Goal: Transaction & Acquisition: Purchase product/service

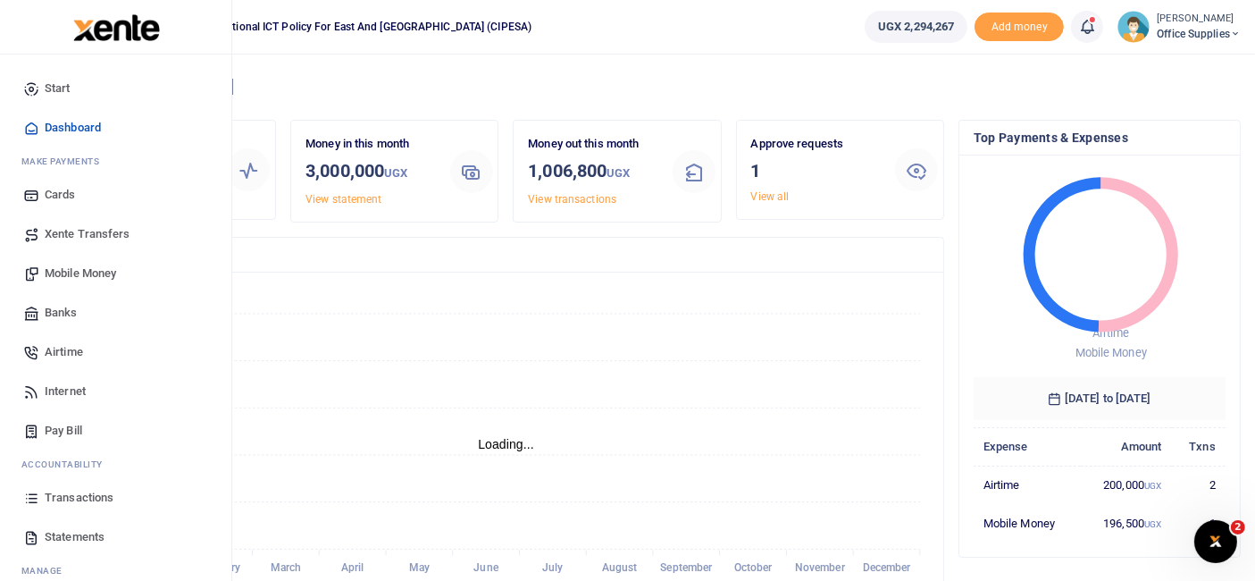
click at [101, 264] on link "Mobile Money" at bounding box center [115, 273] width 203 height 39
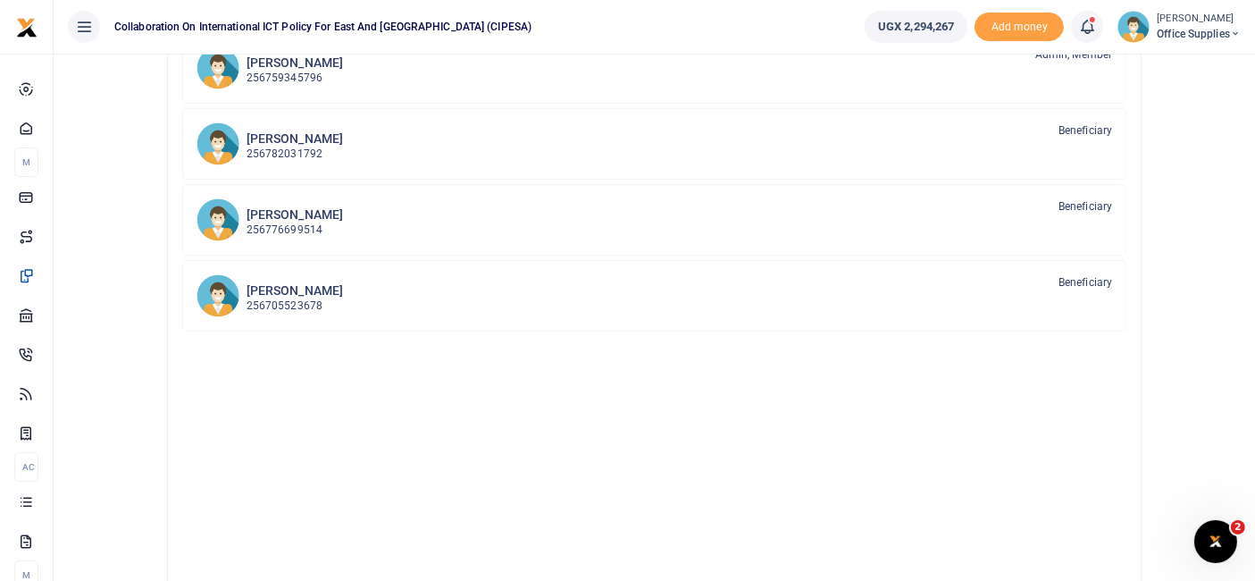
scroll to position [248, 0]
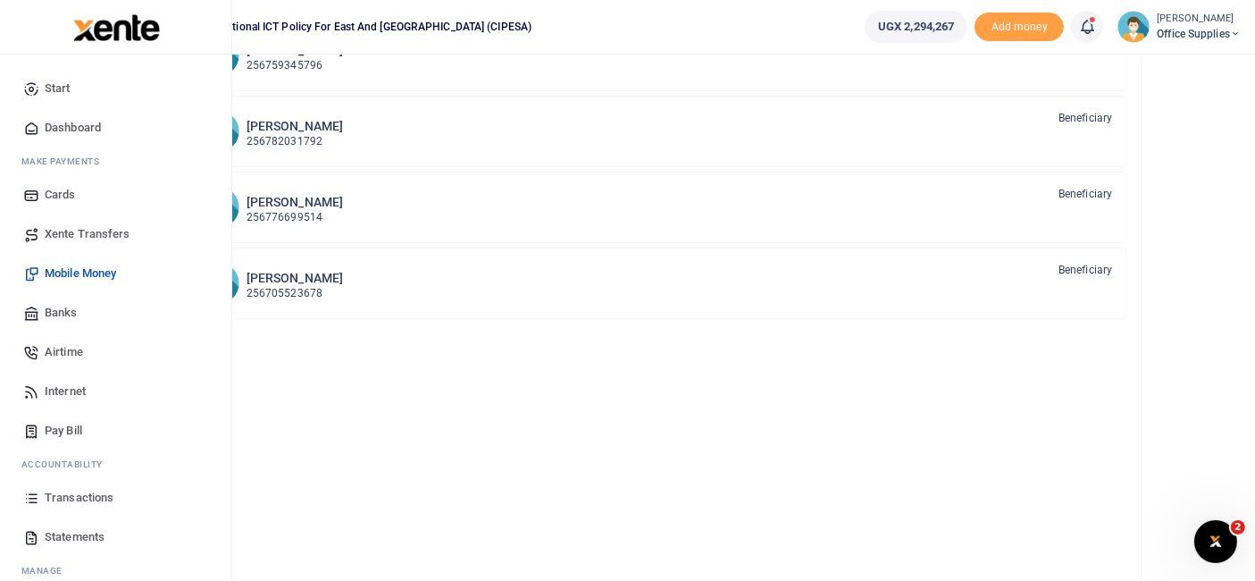
click at [96, 274] on span "Mobile Money" at bounding box center [80, 273] width 71 height 18
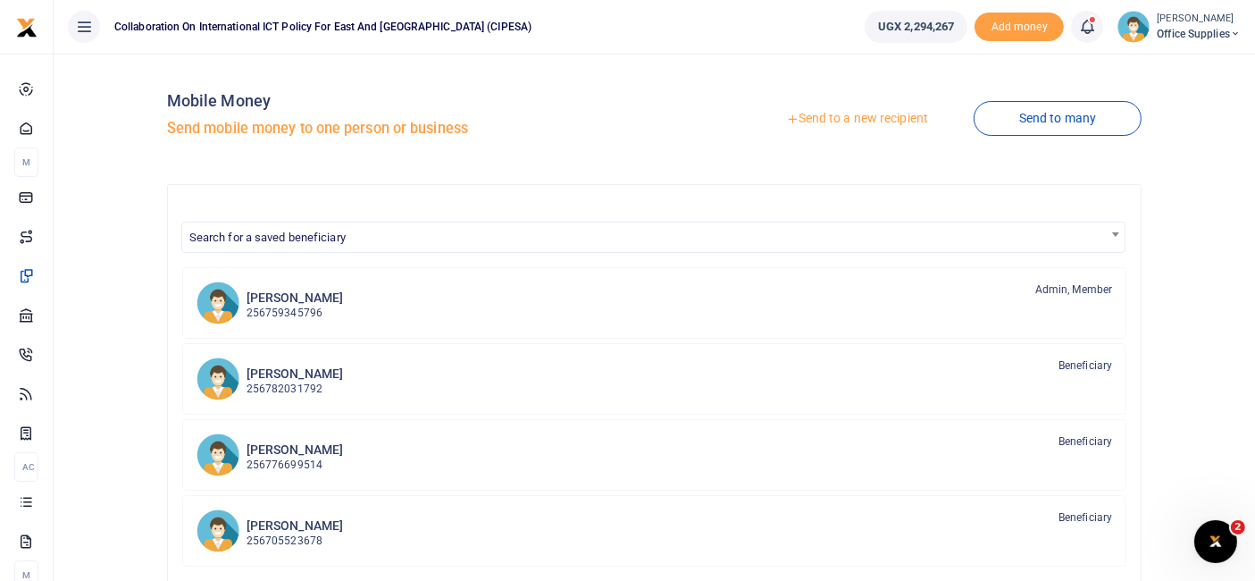
click at [880, 117] on link "Send to a new recipient" at bounding box center [857, 119] width 233 height 32
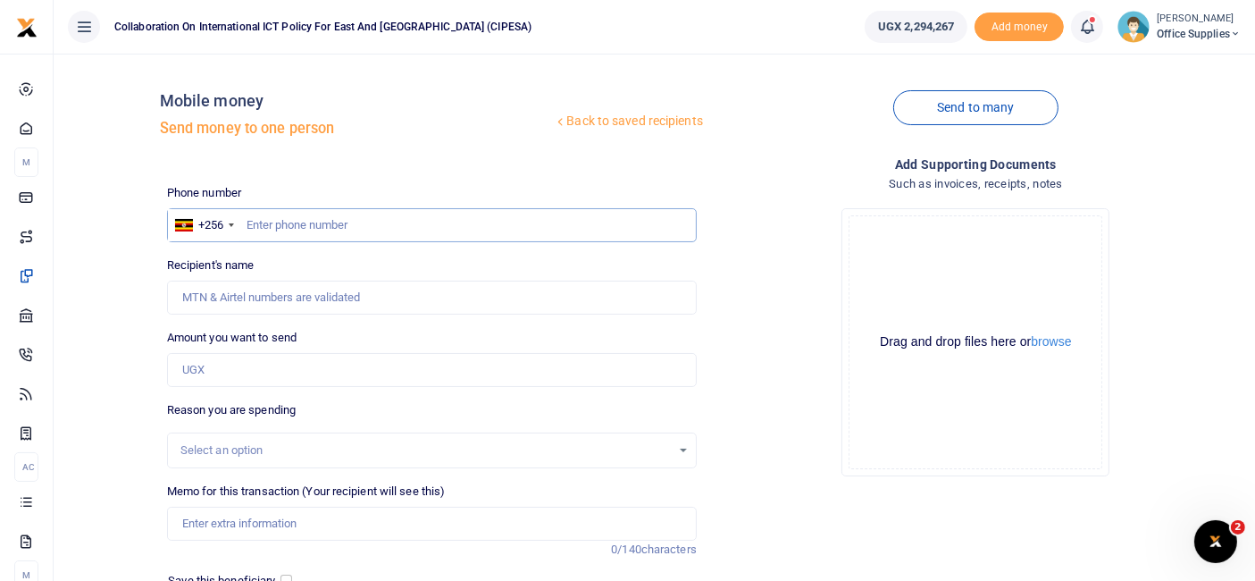
click at [305, 222] on input "text" at bounding box center [432, 225] width 530 height 34
type input "0774895158"
type input "[PERSON_NAME]"
type input "0774895158"
click at [273, 368] on input "Amount you want to send" at bounding box center [432, 370] width 530 height 34
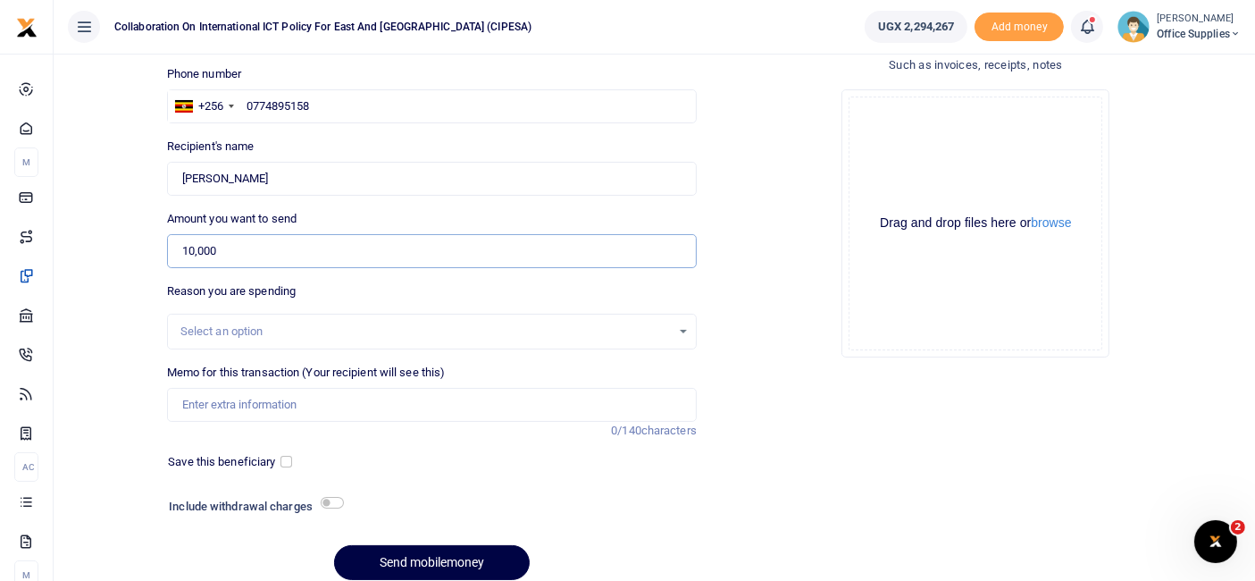
scroll to position [158, 0]
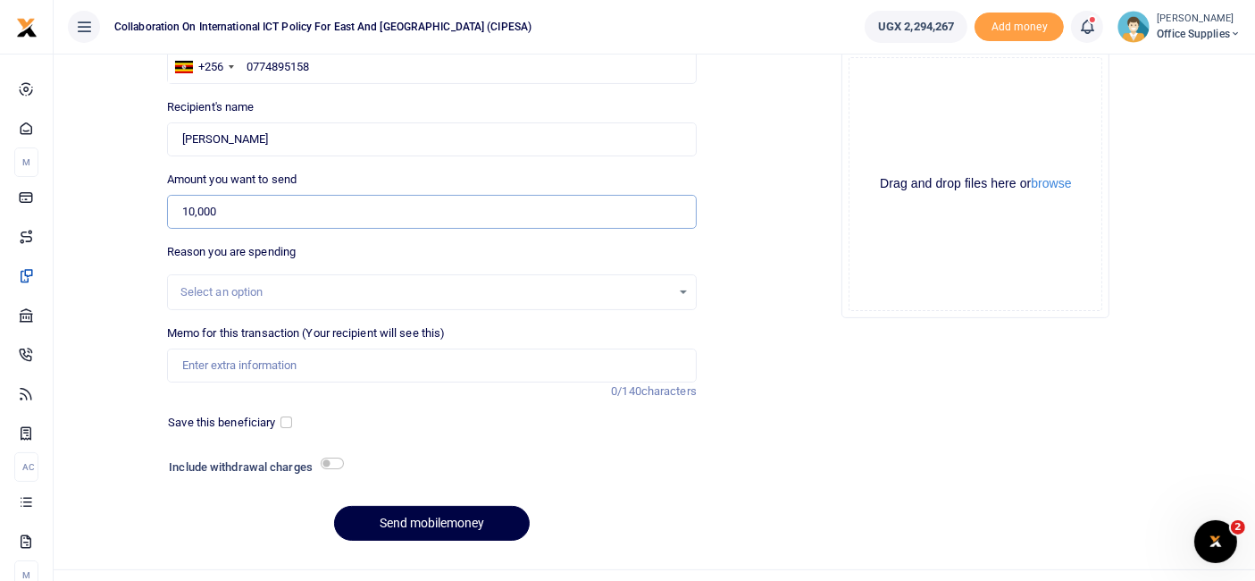
type input "10,000"
click at [612, 288] on div "Select an option" at bounding box center [425, 292] width 491 height 18
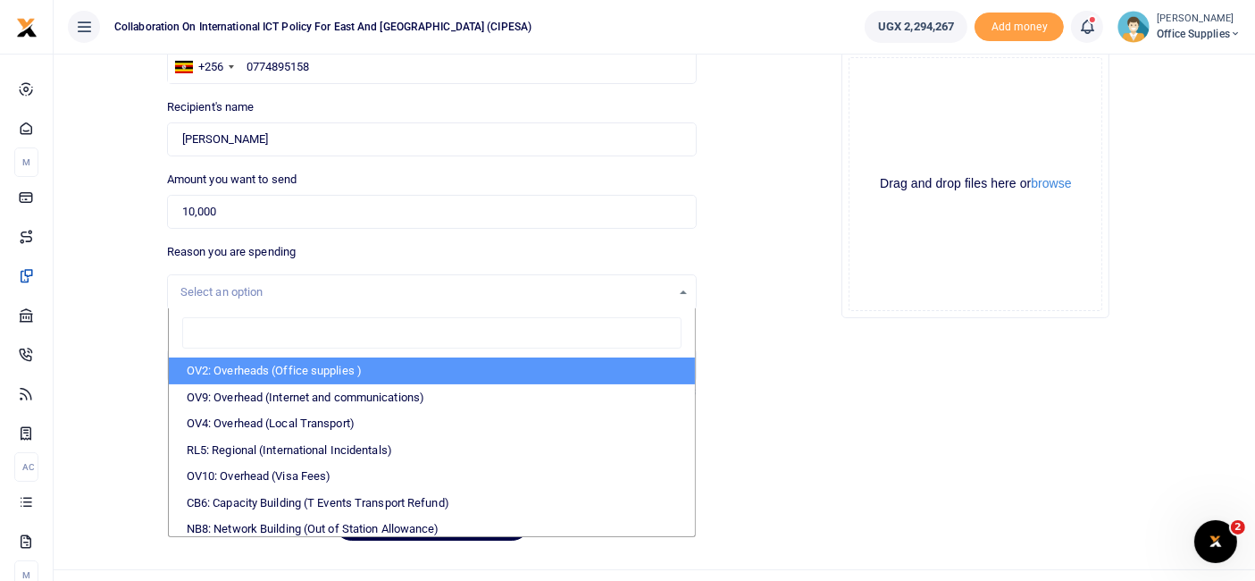
click at [393, 364] on li "OV2: Overheads (Office supplies )" at bounding box center [432, 370] width 526 height 27
select select "45"
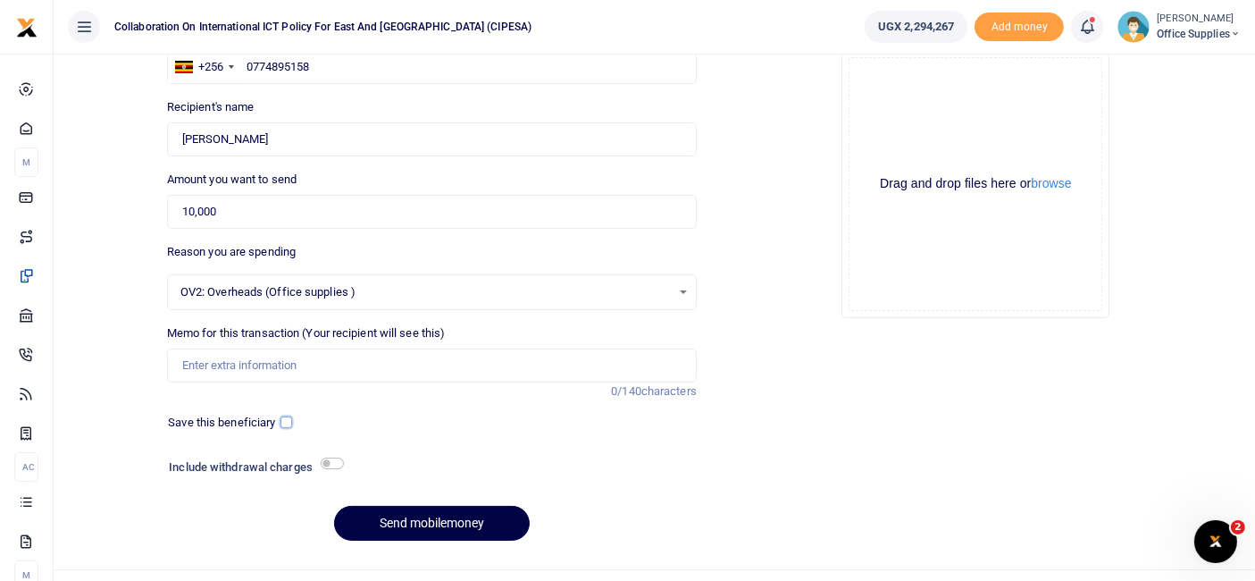
click at [289, 417] on input "checkbox" at bounding box center [287, 422] width 12 height 12
checkbox input "true"
click at [255, 369] on input "Memo for this transaction (Your recipient will see this)" at bounding box center [432, 365] width 530 height 34
type input "Local transport fee"
click at [663, 286] on span "OV2: Overheads (Office supplies )" at bounding box center [425, 292] width 491 height 18
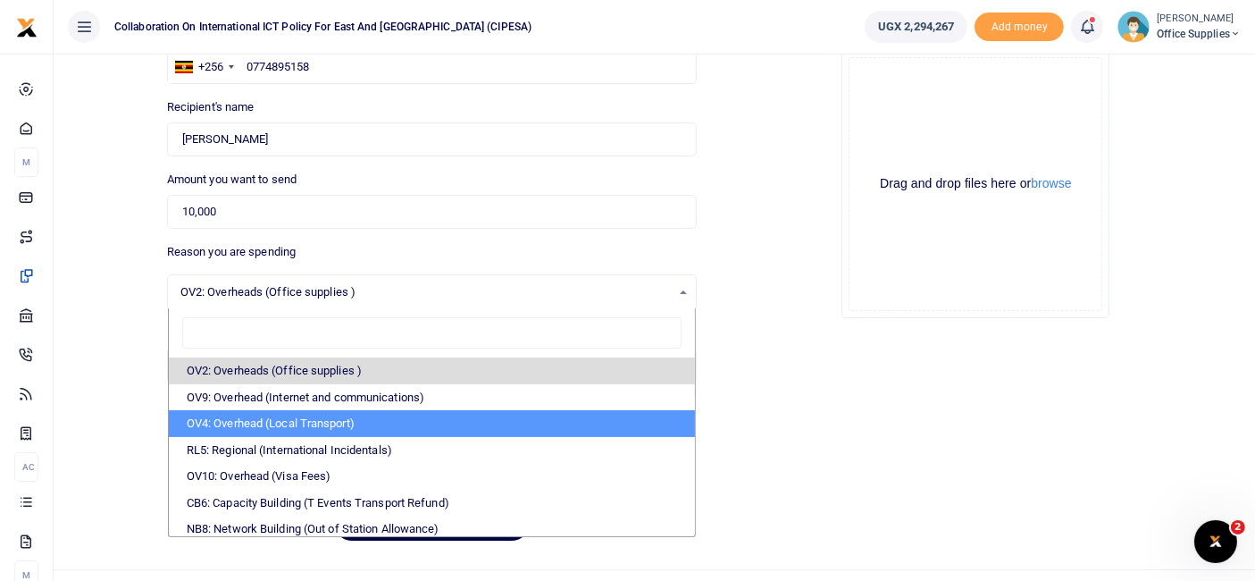
click at [307, 427] on li "OV4: Overhead (Local Transport)" at bounding box center [432, 423] width 526 height 27
select select "75"
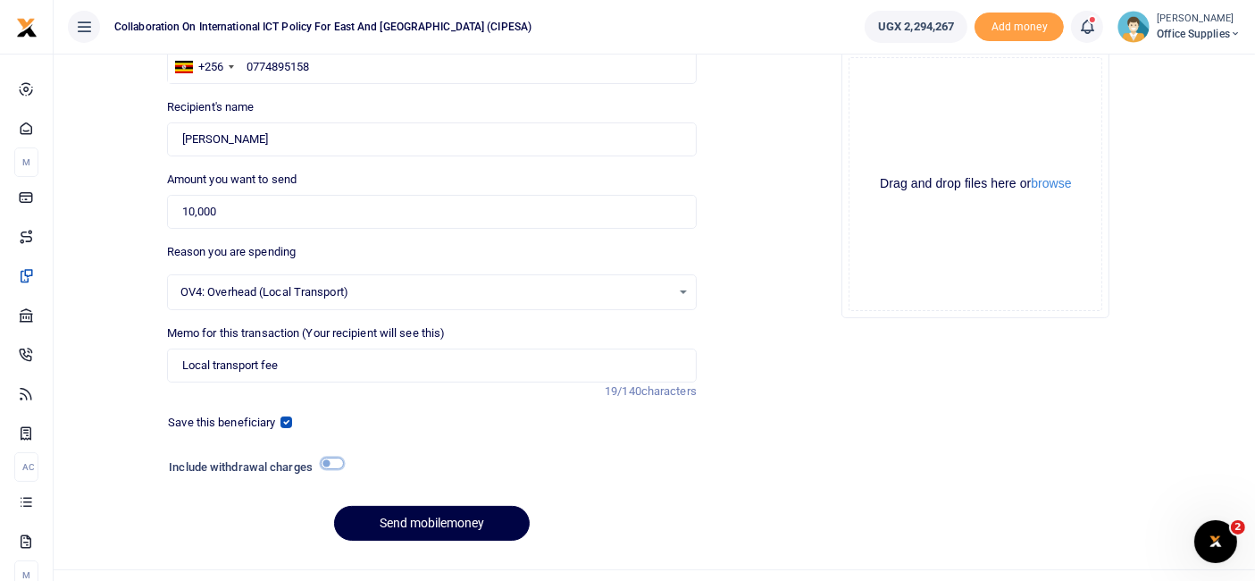
click at [340, 463] on input "checkbox" at bounding box center [332, 463] width 23 height 12
checkbox input "true"
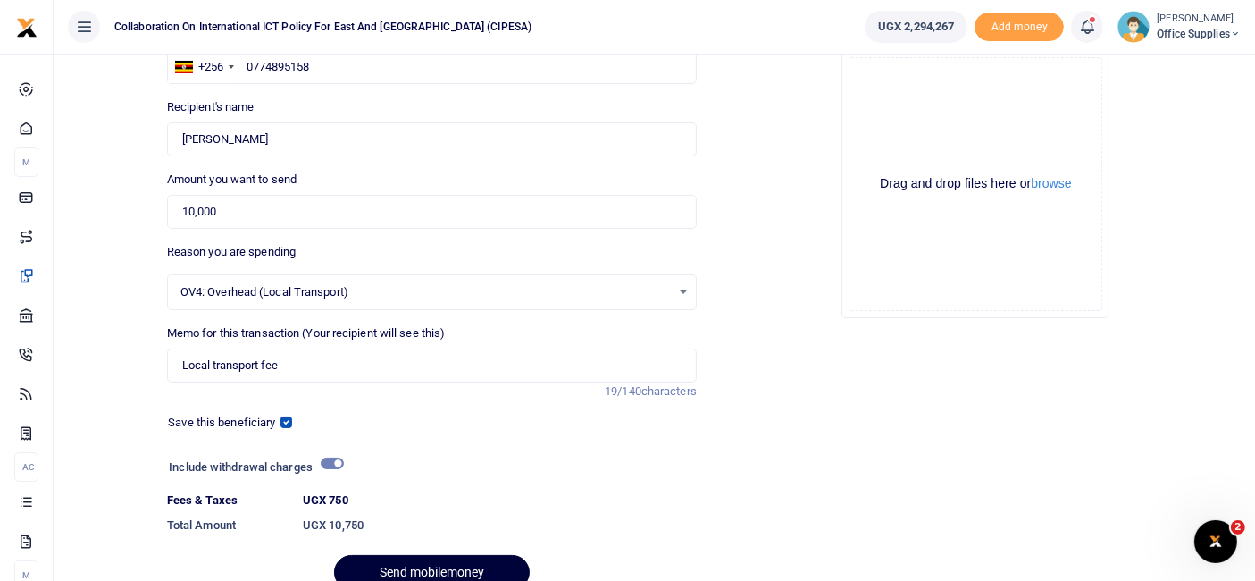
click at [412, 565] on button "Send mobilemoney" at bounding box center [432, 572] width 196 height 35
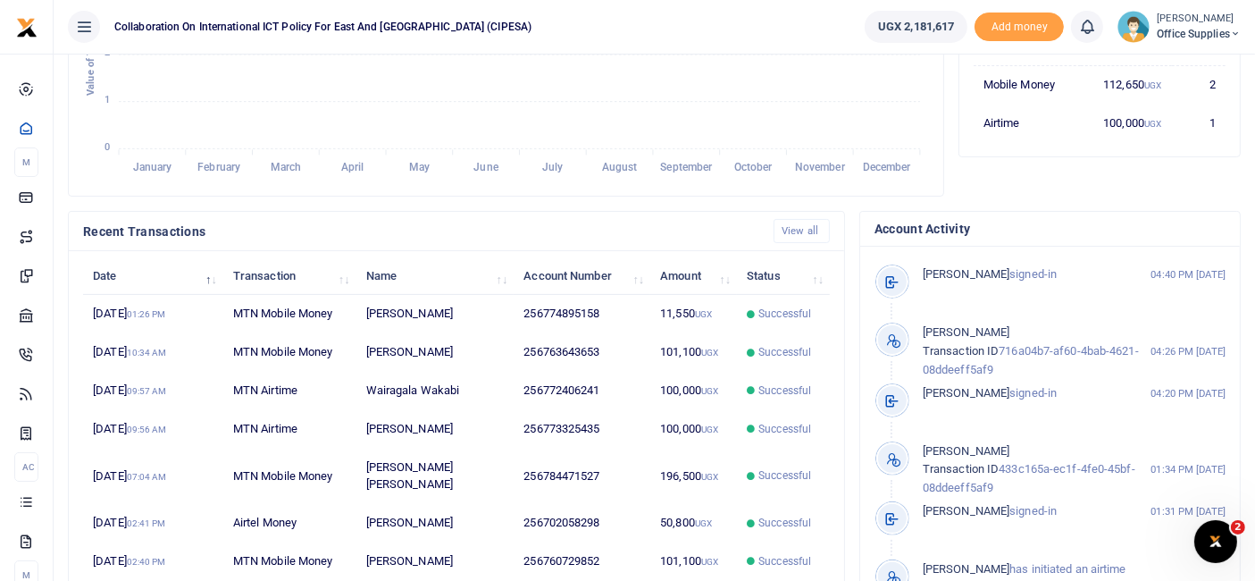
scroll to position [400, 0]
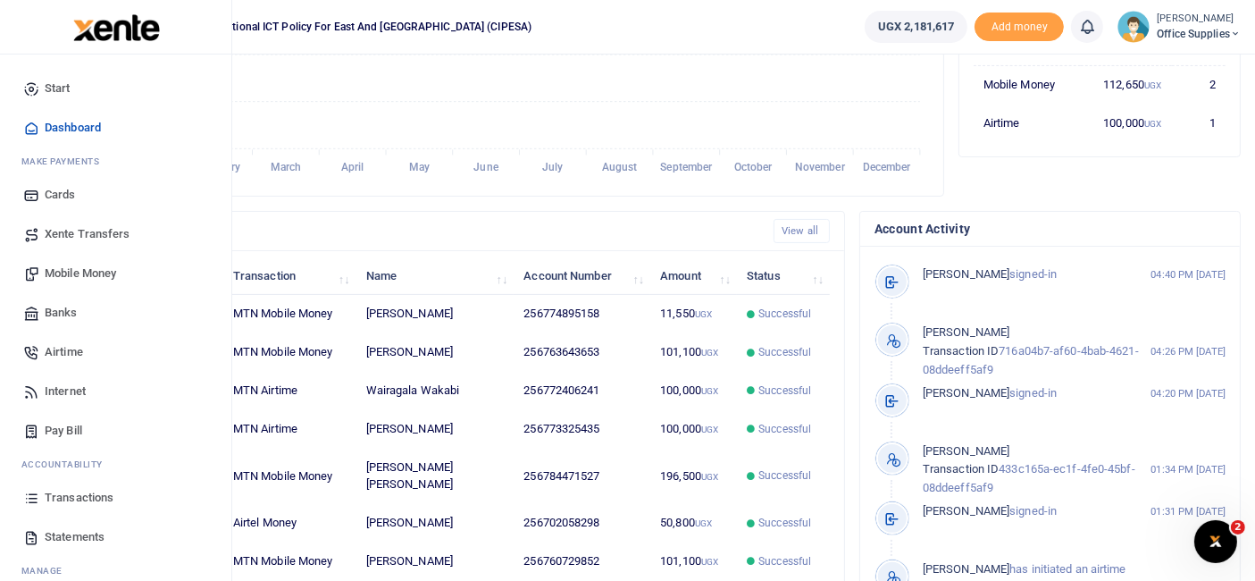
click at [92, 275] on span "Mobile Money" at bounding box center [80, 273] width 71 height 18
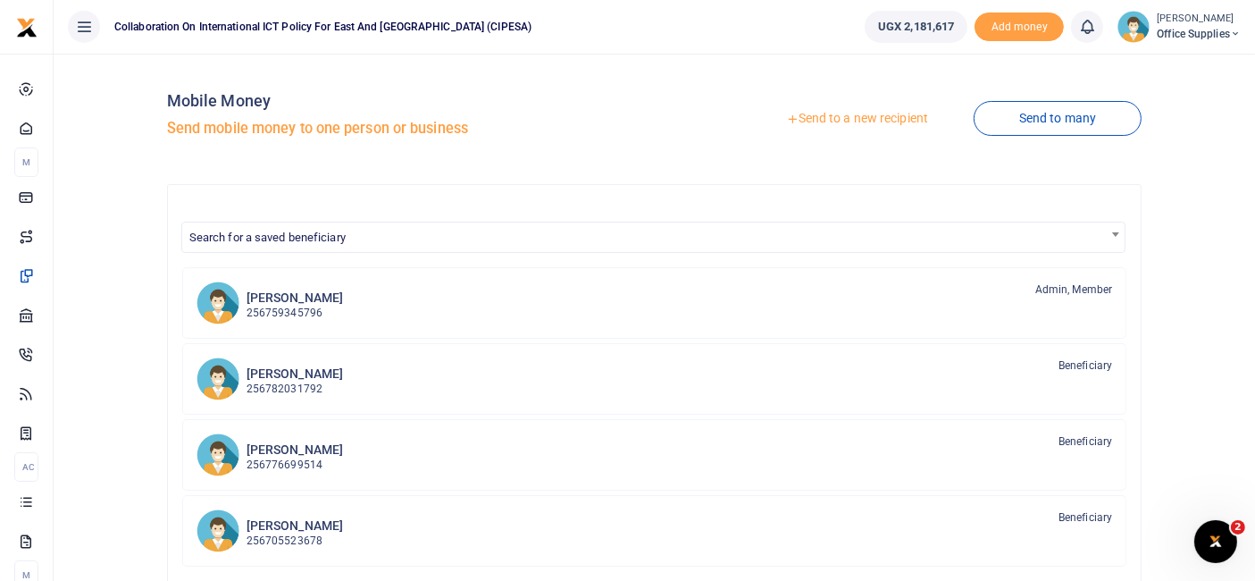
click at [844, 116] on link "Send to a new recipient" at bounding box center [857, 119] width 233 height 32
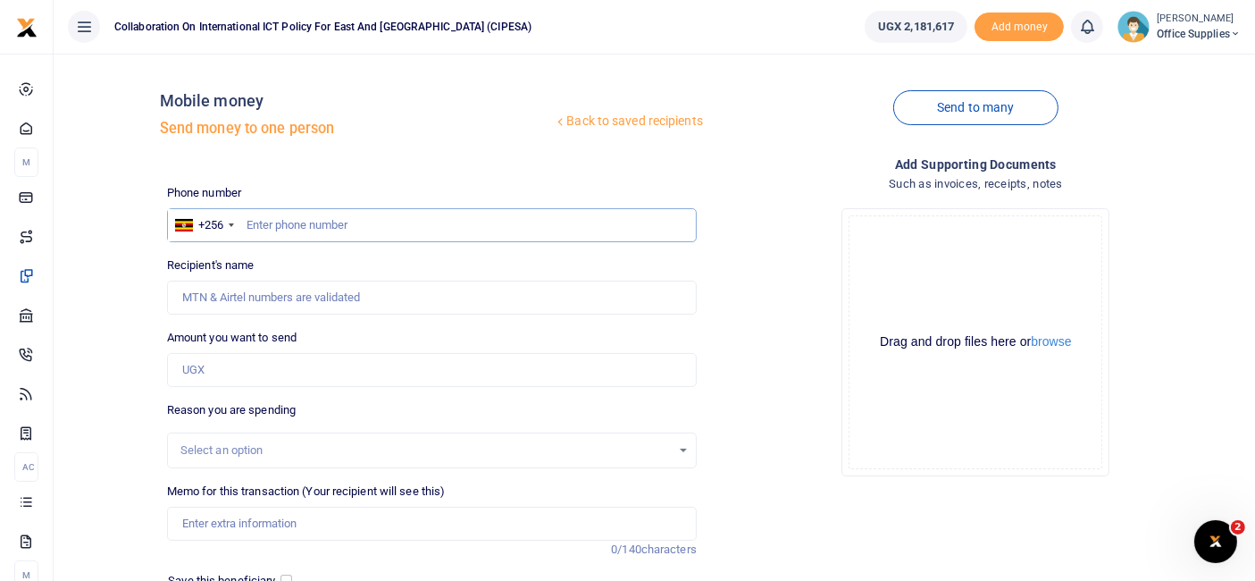
click at [289, 225] on input "text" at bounding box center [432, 225] width 530 height 34
type input "0788991015"
type input "[PERSON_NAME]"
type input "0788991015"
click at [257, 364] on input "Amount you want to send" at bounding box center [432, 370] width 530 height 34
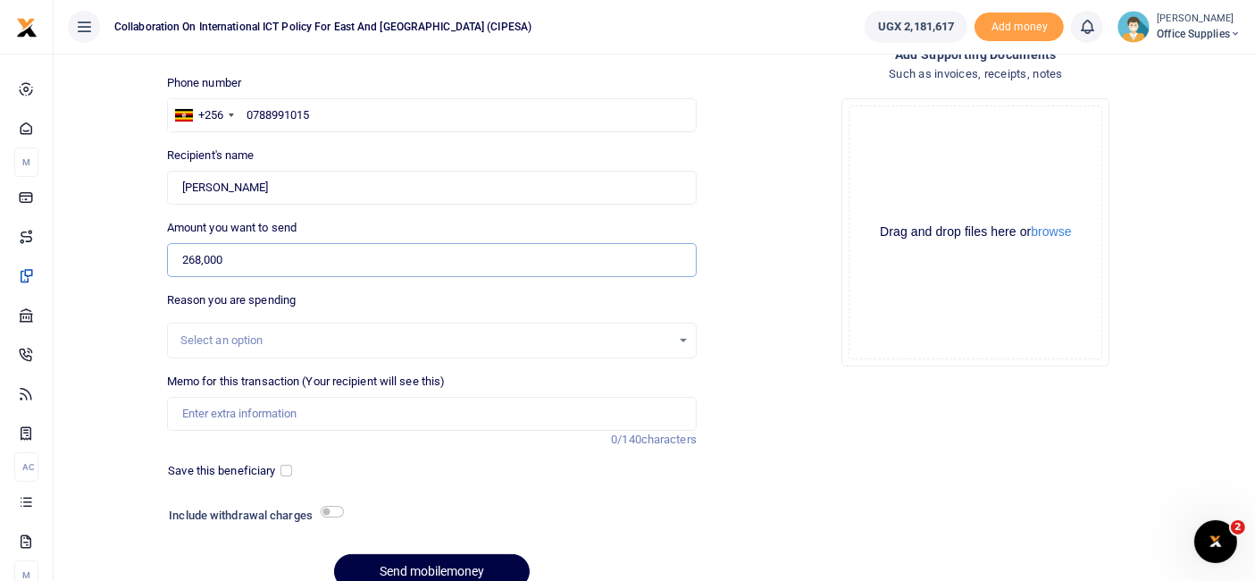
scroll to position [113, 0]
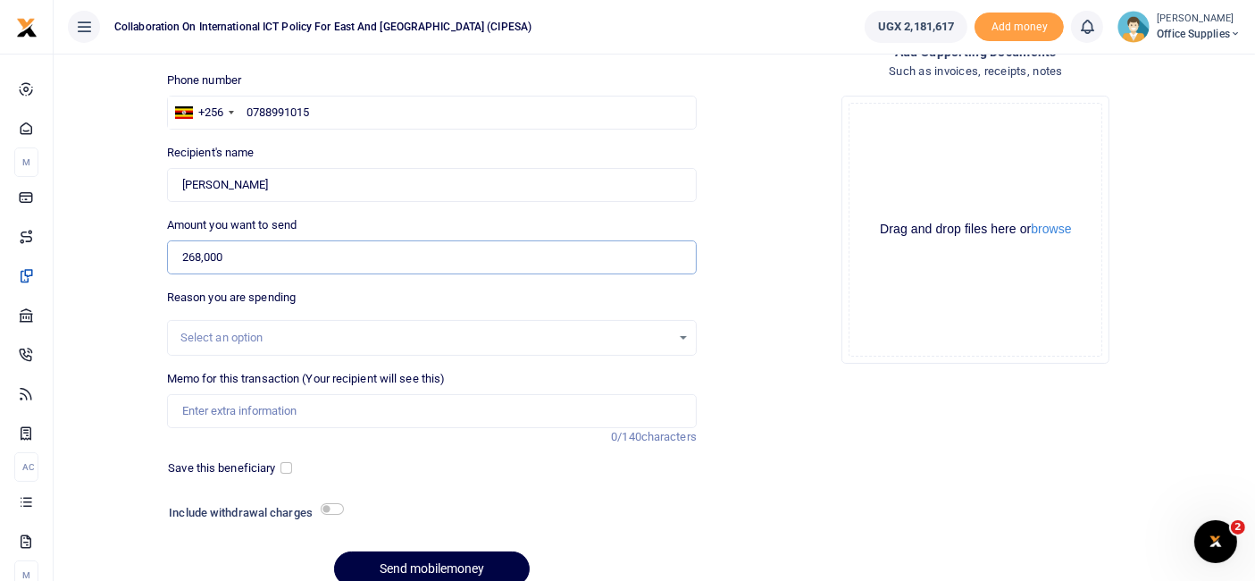
type input "268,000"
click at [652, 332] on div "Select an option" at bounding box center [425, 338] width 491 height 18
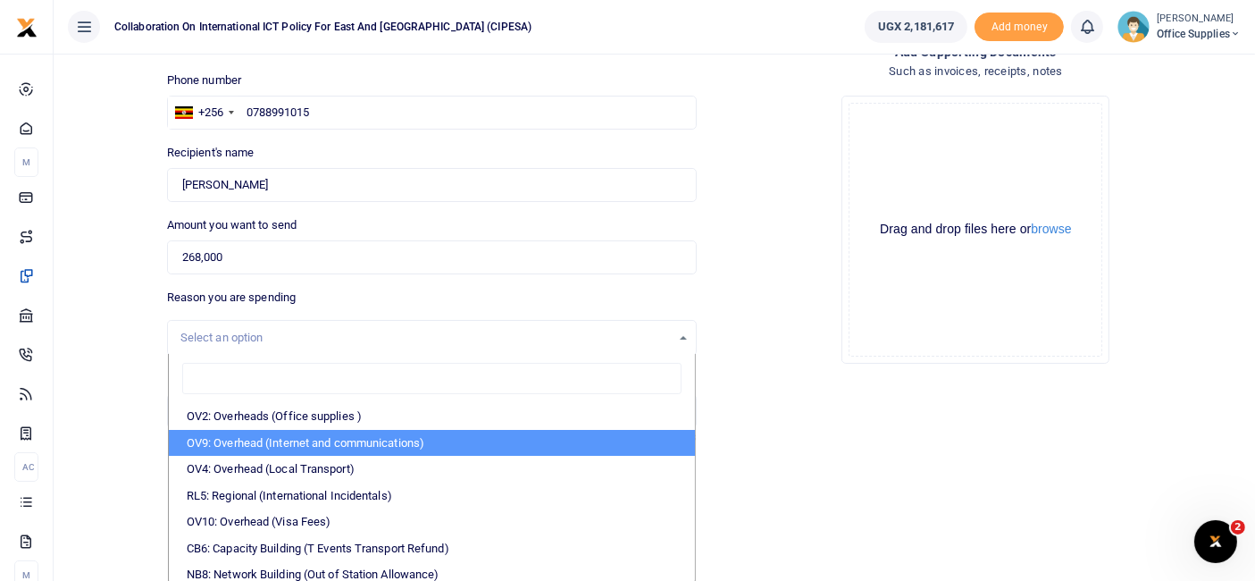
scroll to position [4, 0]
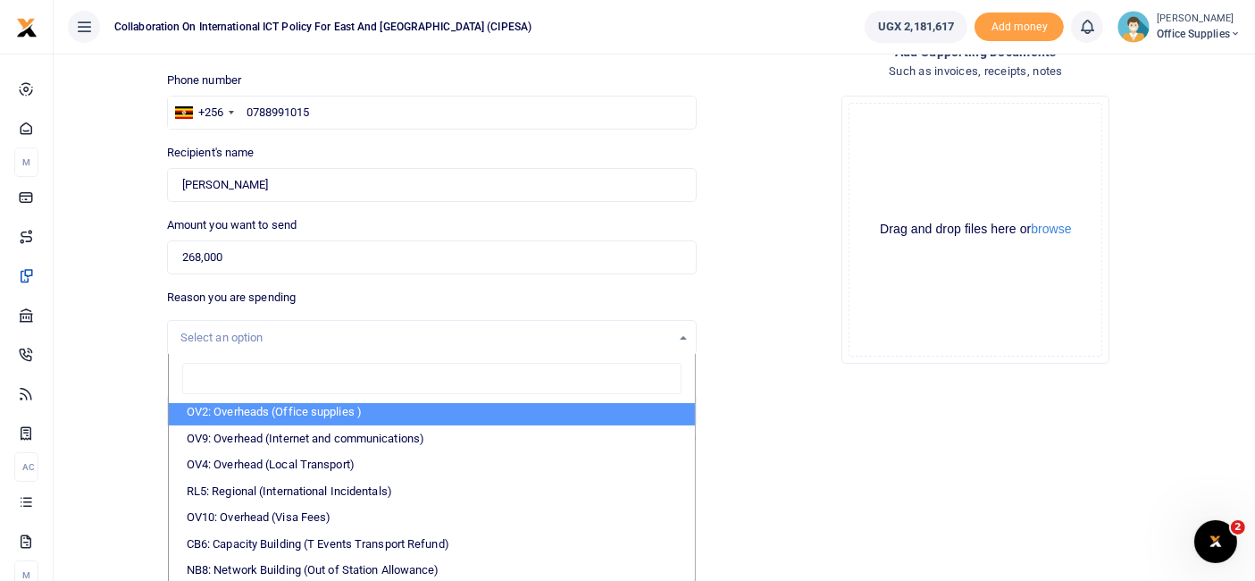
click at [352, 404] on li "OV2: Overheads (Office supplies )" at bounding box center [432, 412] width 526 height 27
select select "45"
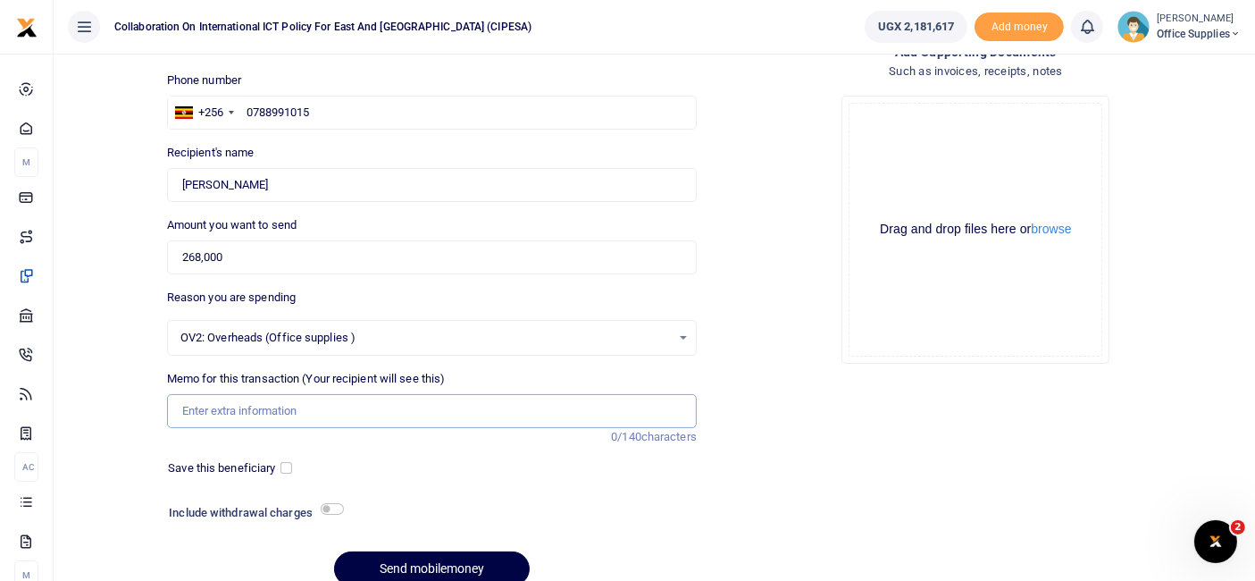
click at [238, 409] on input "Memo for this transaction (Your recipient will see this)" at bounding box center [432, 411] width 530 height 34
type input "Office Supplies"
click at [279, 468] on div "Save this beneficiary" at bounding box center [226, 468] width 130 height 18
click at [285, 467] on input "checkbox" at bounding box center [287, 468] width 12 height 12
checkbox input "true"
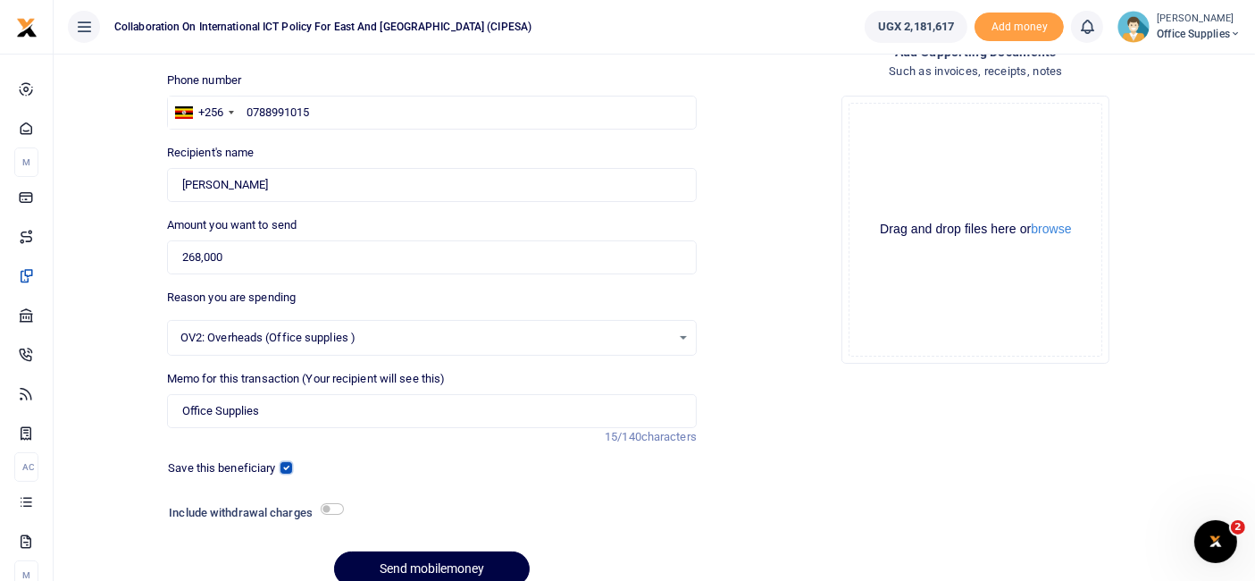
scroll to position [191, 0]
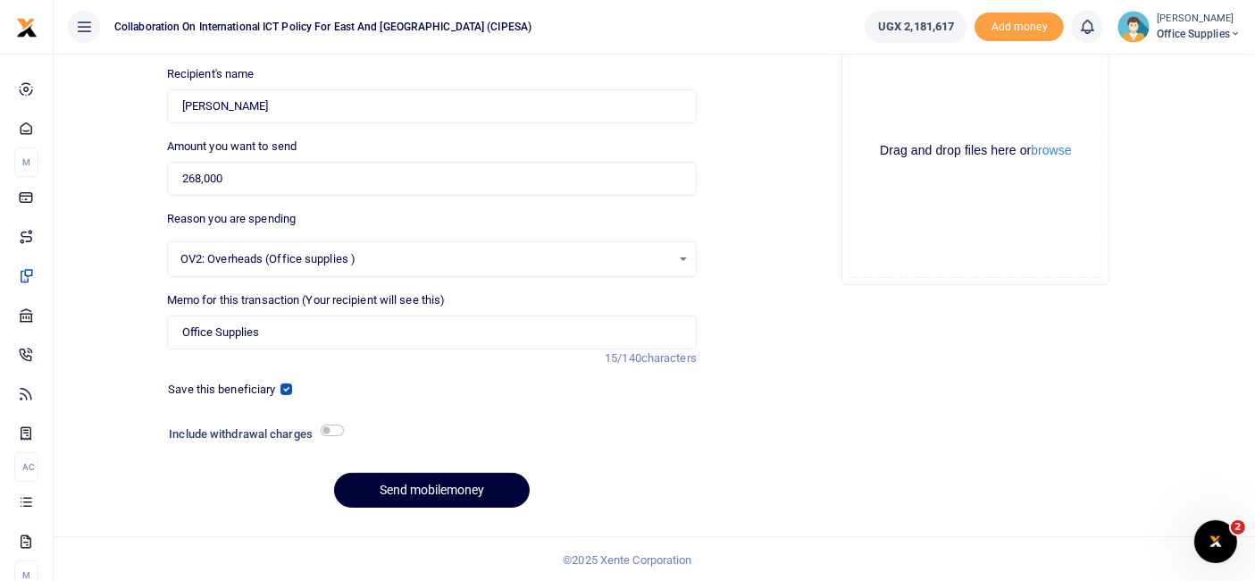
click at [457, 485] on button "Send mobilemoney" at bounding box center [432, 490] width 196 height 35
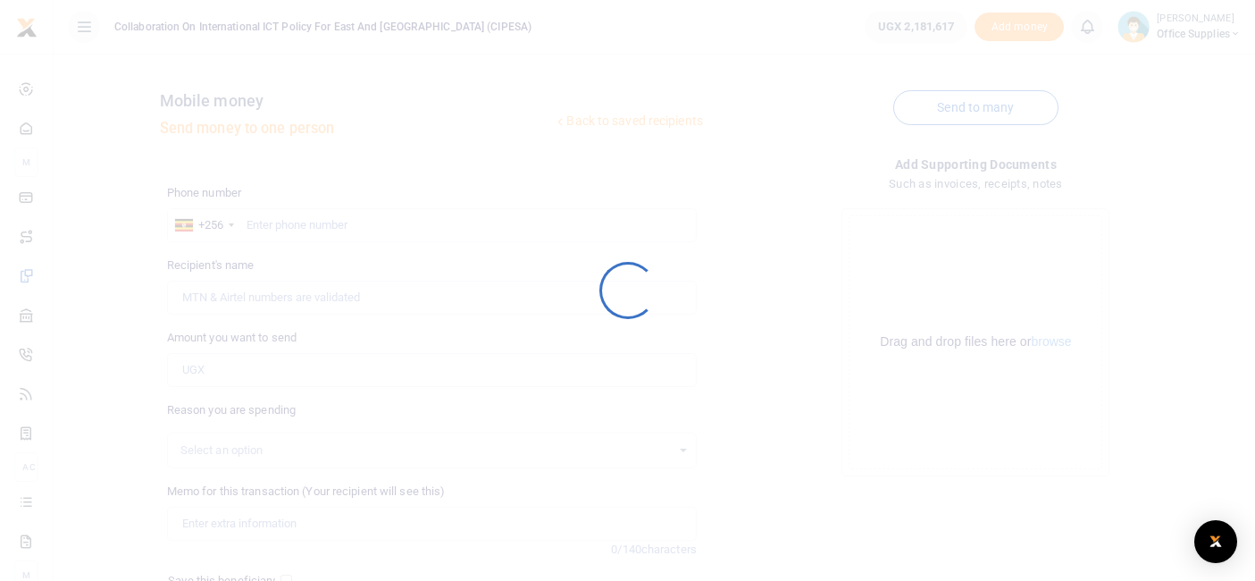
scroll to position [189, 0]
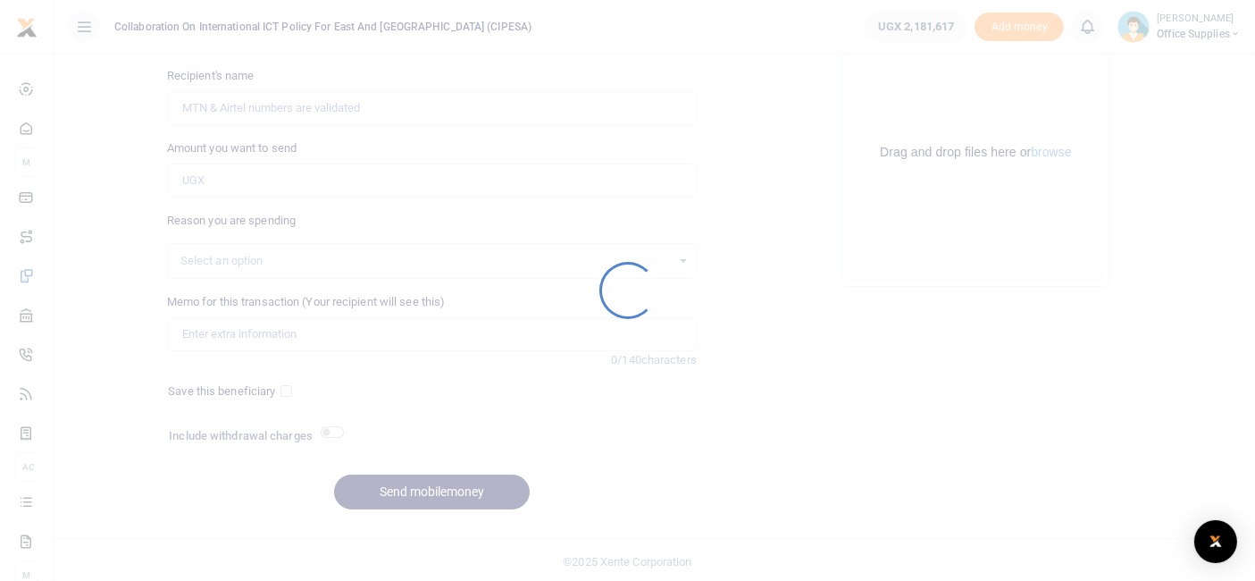
click at [650, 270] on div at bounding box center [627, 290] width 1255 height 581
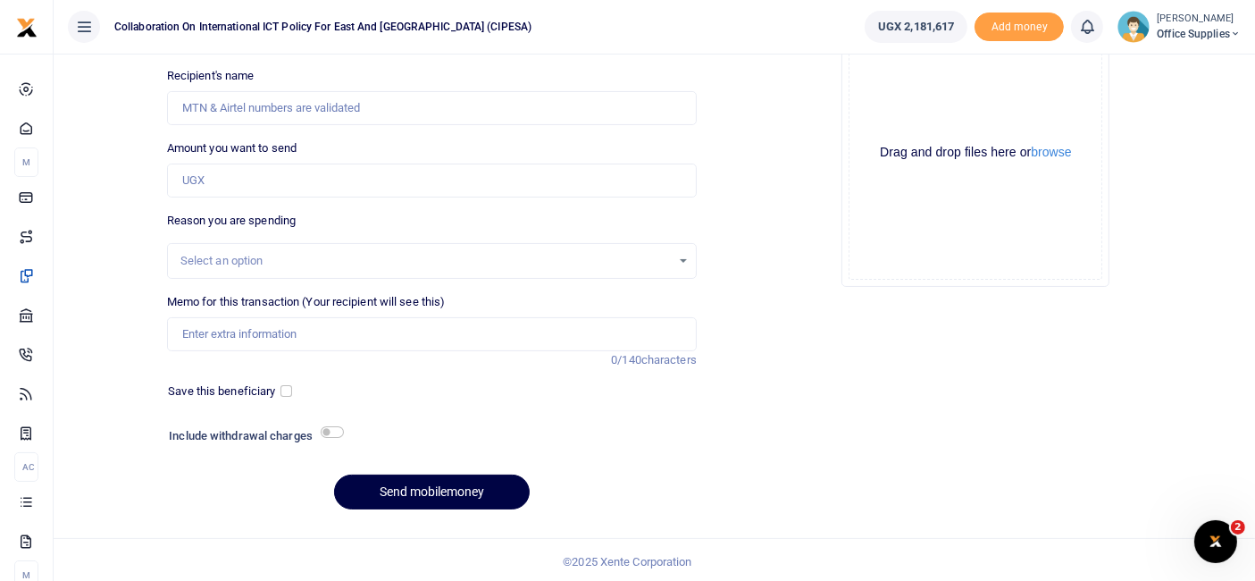
scroll to position [0, 0]
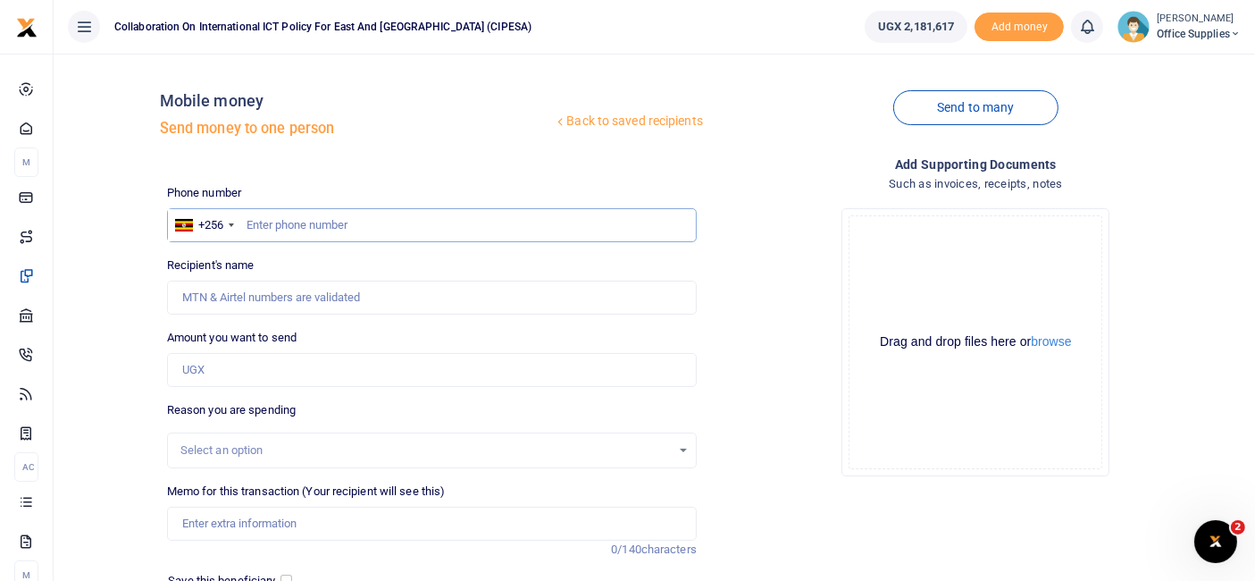
click at [301, 219] on input "text" at bounding box center [432, 225] width 530 height 34
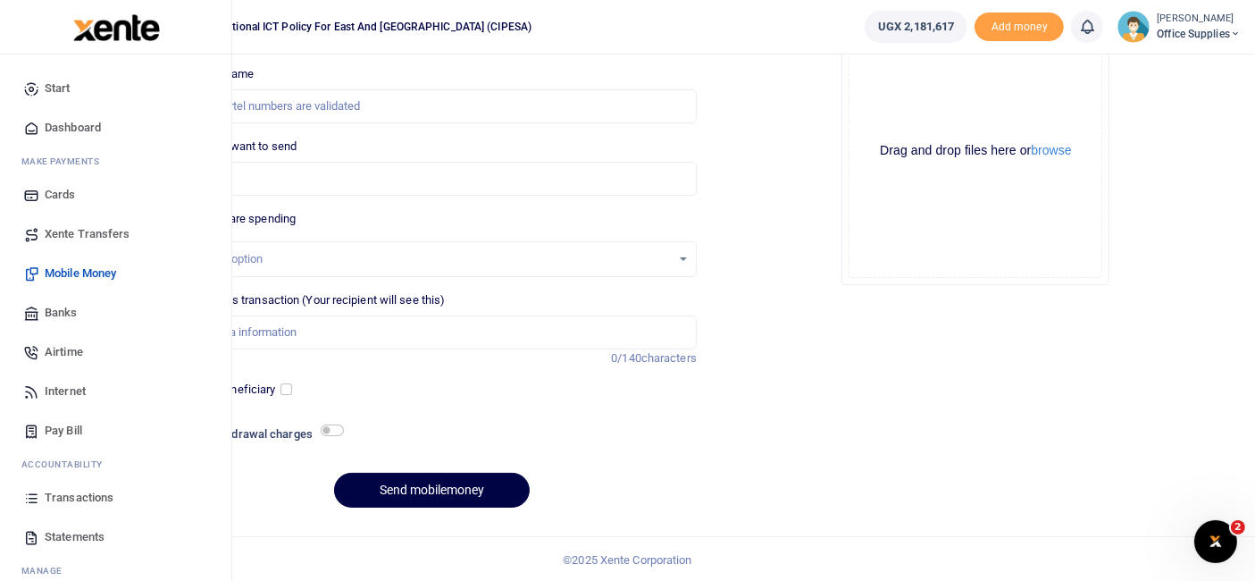
click at [102, 493] on span "Transactions" at bounding box center [79, 498] width 69 height 18
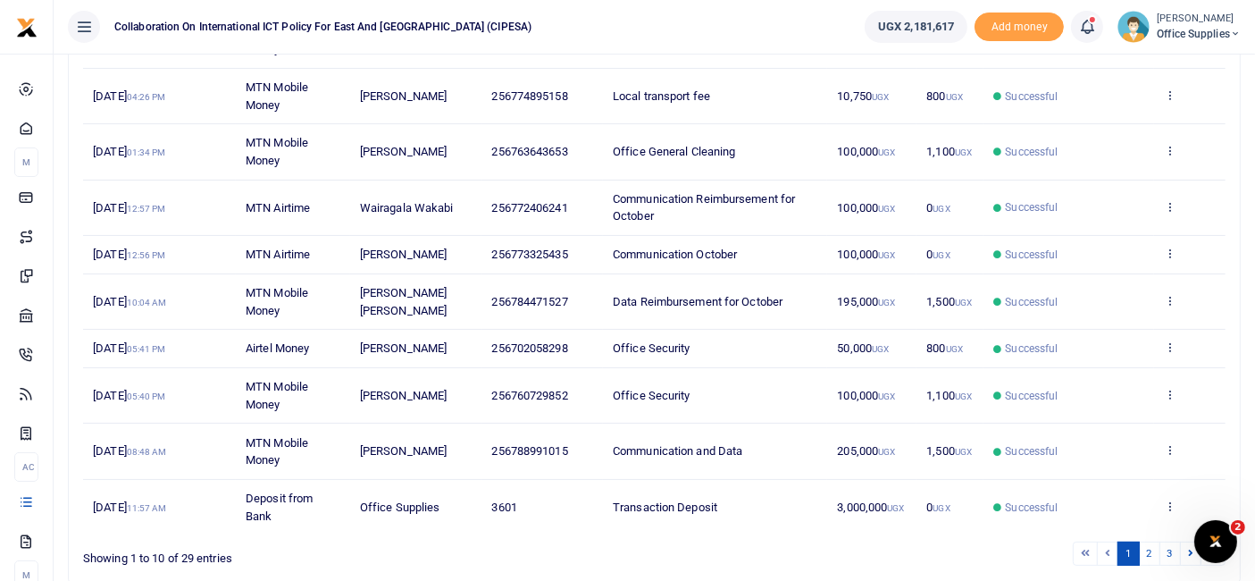
scroll to position [393, 0]
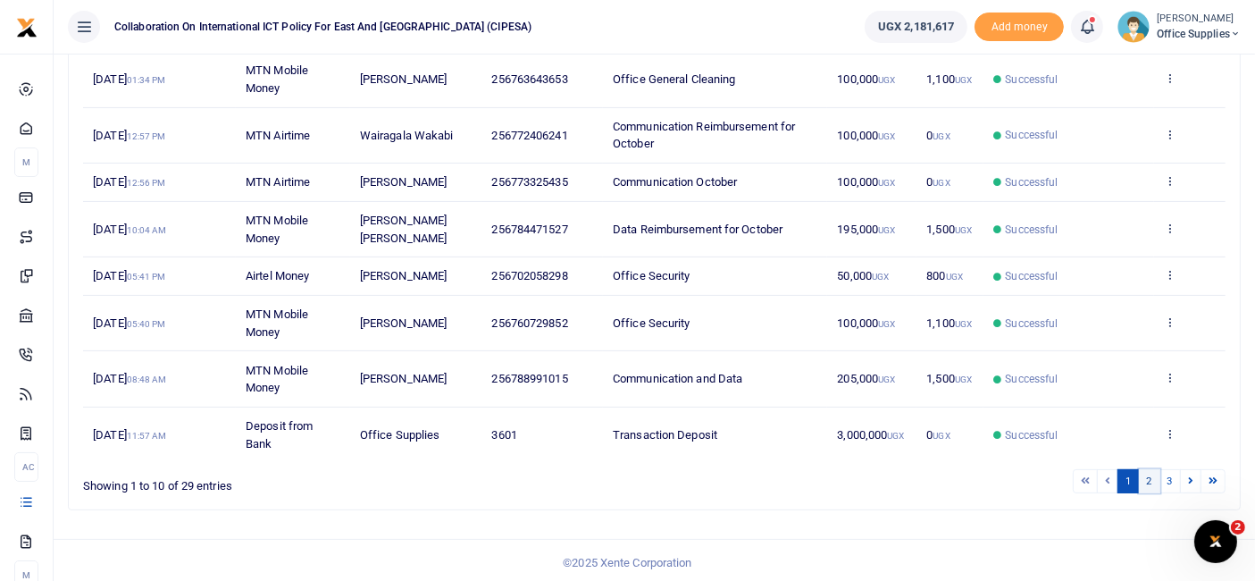
click at [1145, 476] on link "2" at bounding box center [1149, 481] width 21 height 24
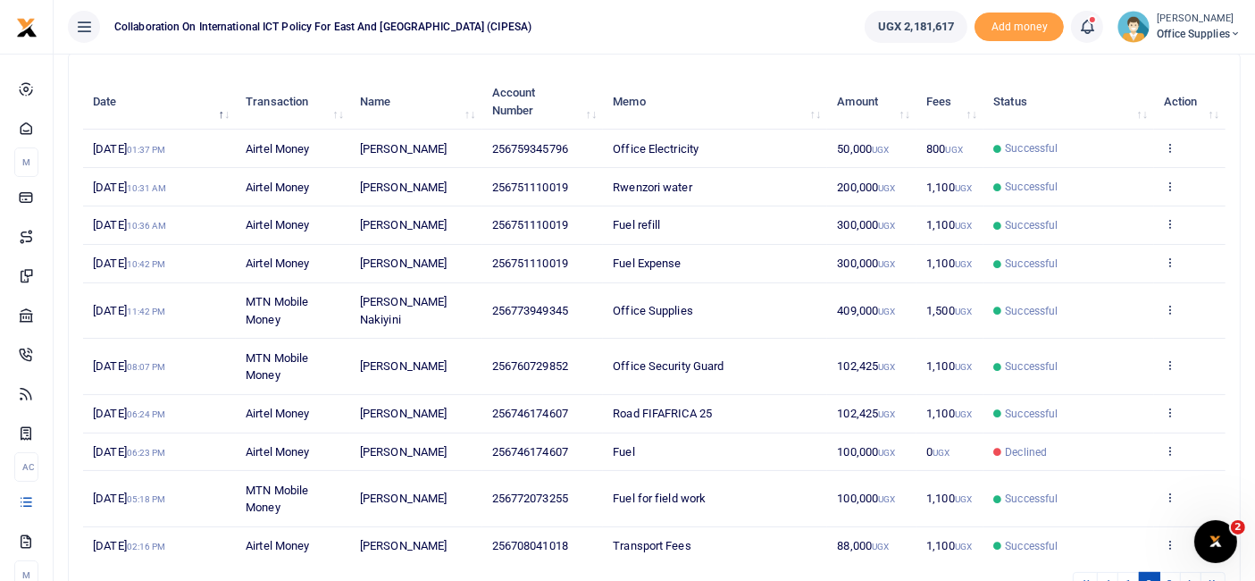
scroll to position [204, 0]
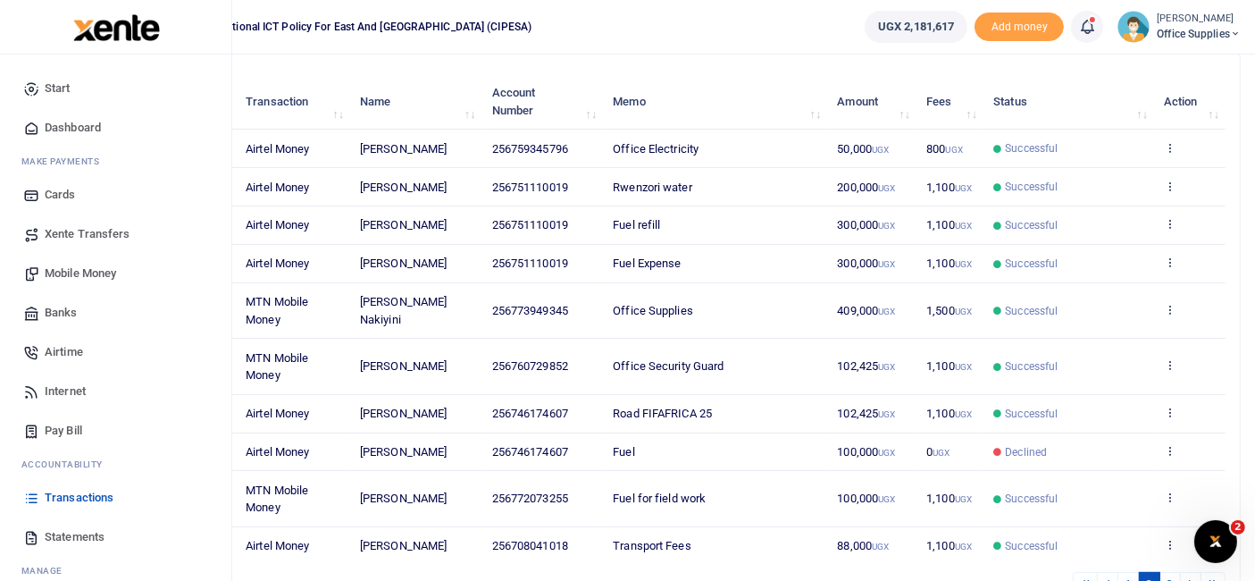
click at [91, 274] on span "Mobile Money" at bounding box center [80, 273] width 71 height 18
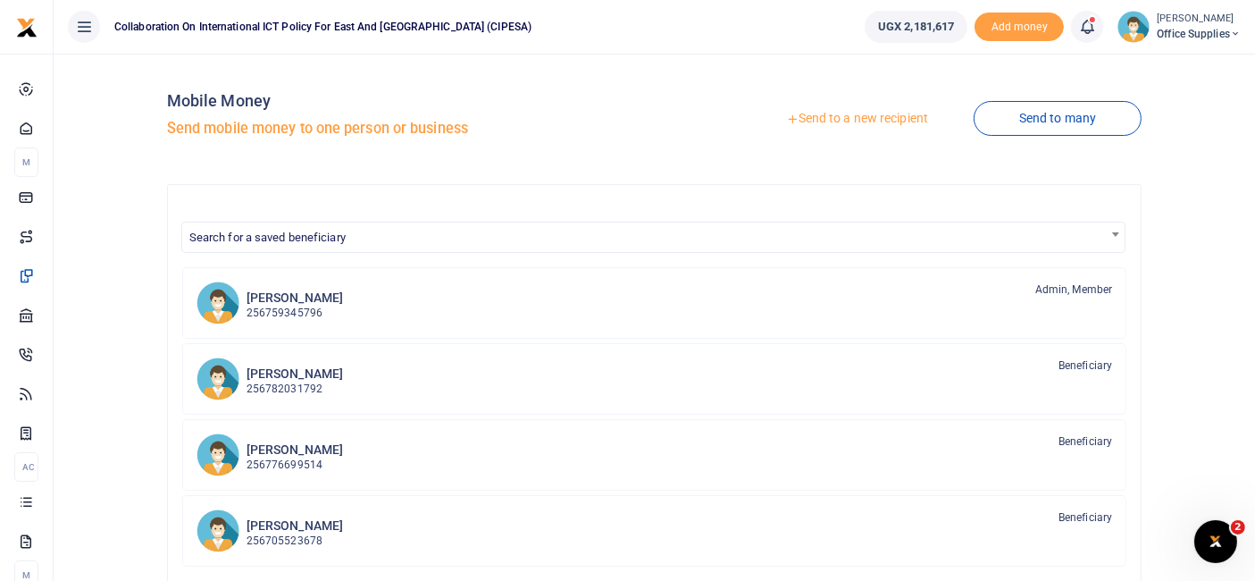
click at [856, 118] on link "Send to a new recipient" at bounding box center [857, 119] width 233 height 32
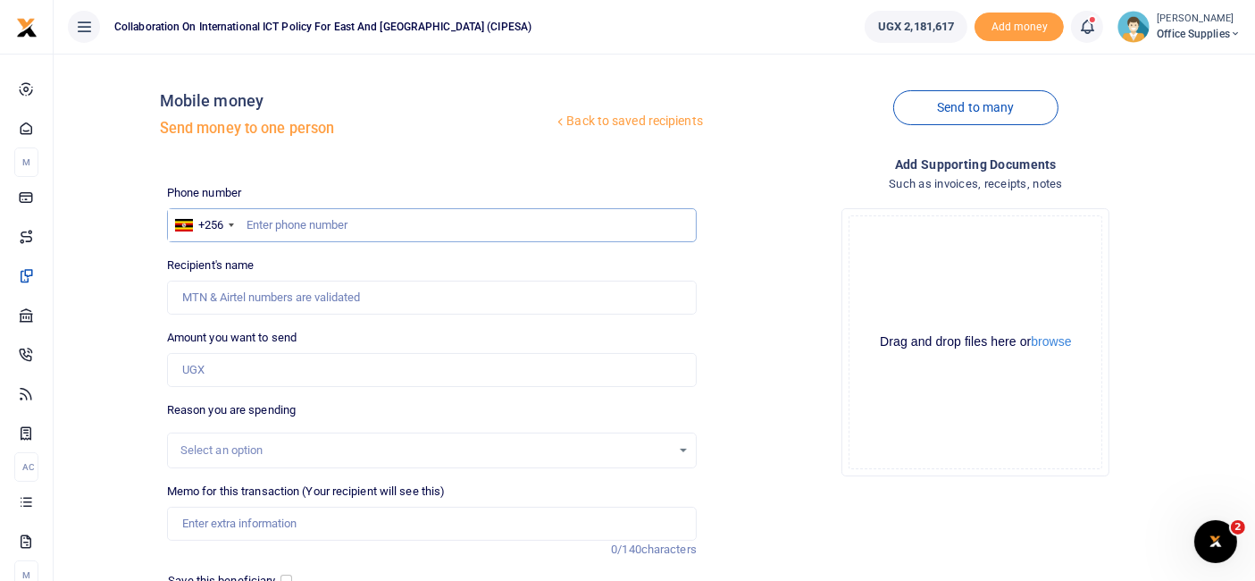
click at [323, 223] on input "text" at bounding box center [432, 225] width 530 height 34
type input "0751110019"
type input "Kimalanku Ssempala"
type input "0751110019"
click at [260, 371] on input "Amount you want to send" at bounding box center [432, 370] width 530 height 34
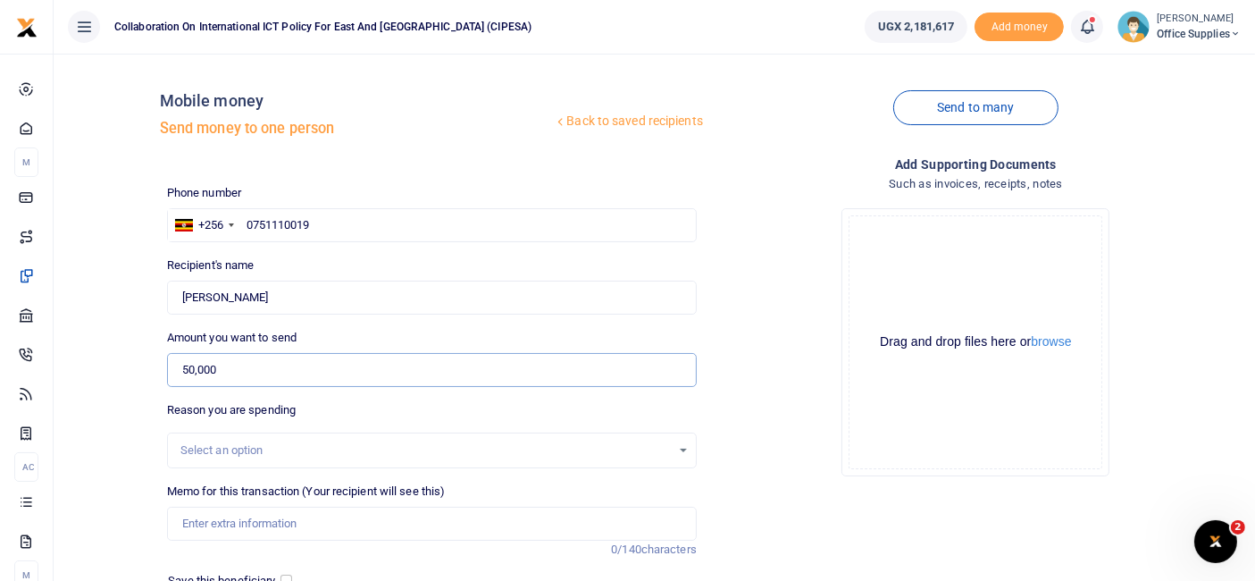
scroll to position [191, 0]
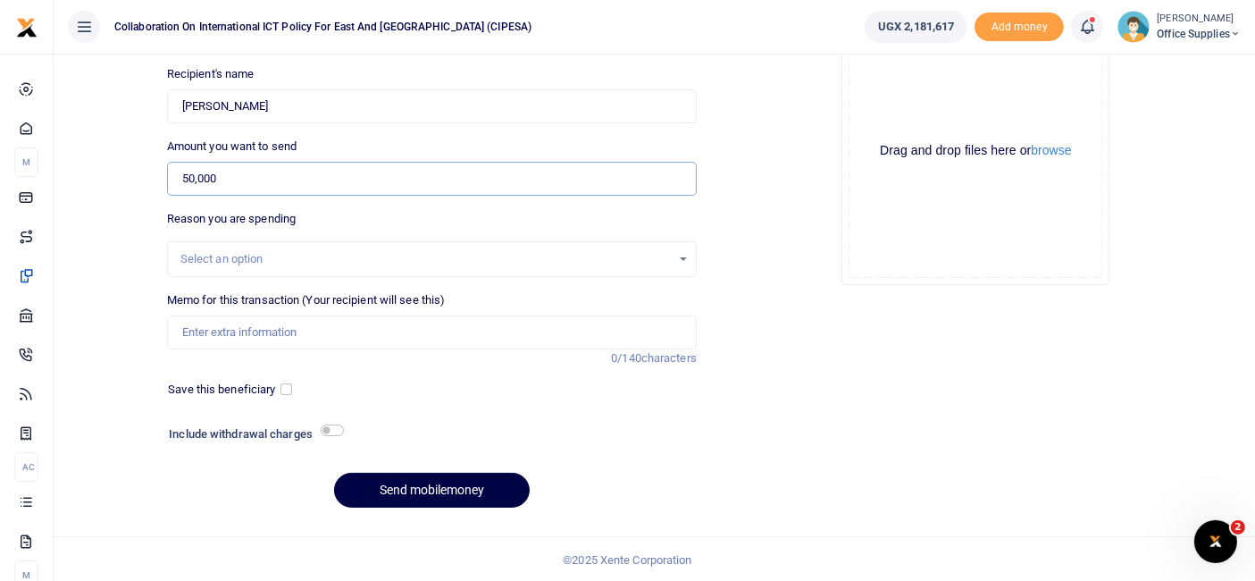
type input "50,000"
click at [685, 251] on div "Select an option" at bounding box center [432, 259] width 528 height 20
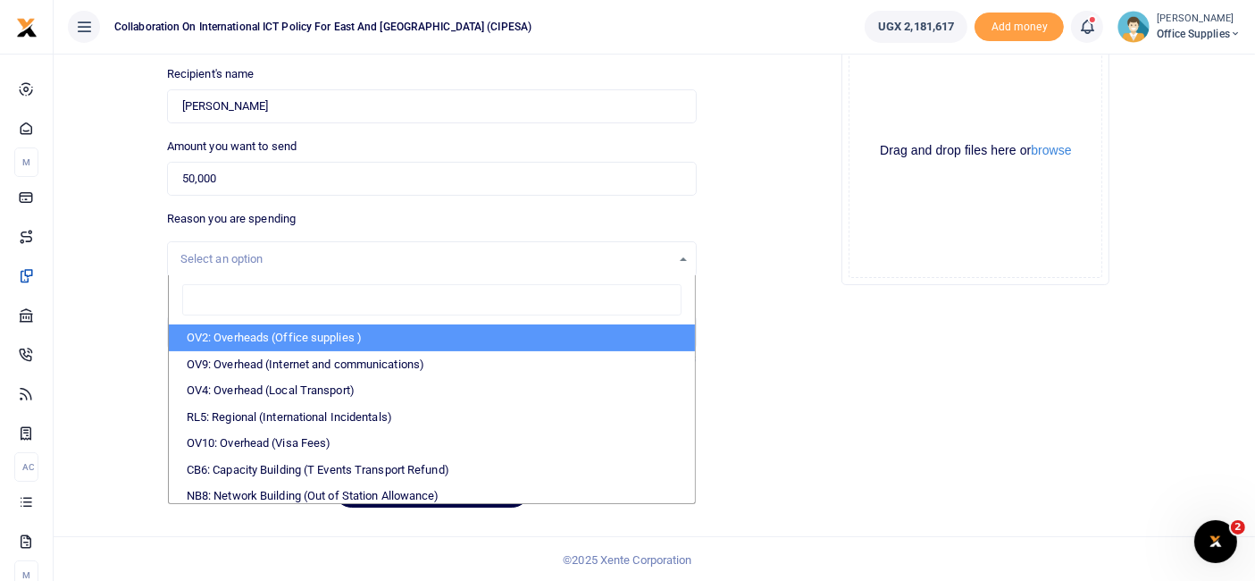
click at [394, 332] on li "OV2: Overheads (Office supplies )" at bounding box center [432, 337] width 526 height 27
select select "45"
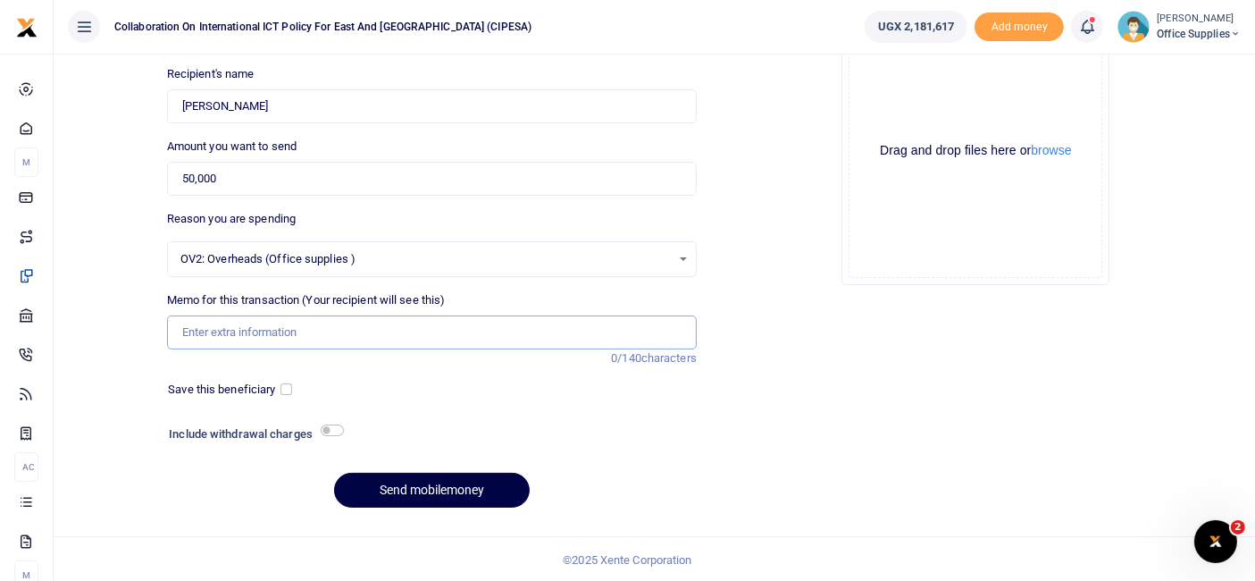
click at [292, 336] on input "Memo for this transaction (Your recipient will see this)" at bounding box center [432, 332] width 530 height 34
type input "L"
type input "Liquid Soap"
click at [290, 389] on input "checkbox" at bounding box center [287, 389] width 12 height 12
checkbox input "true"
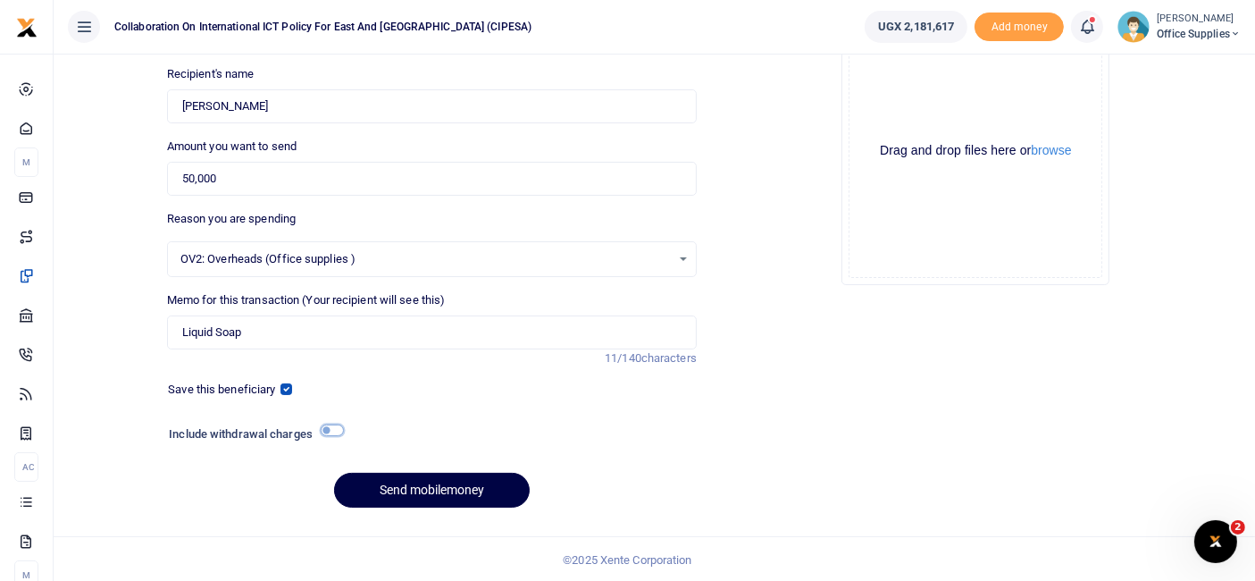
click at [338, 427] on input "checkbox" at bounding box center [332, 430] width 23 height 12
checkbox input "true"
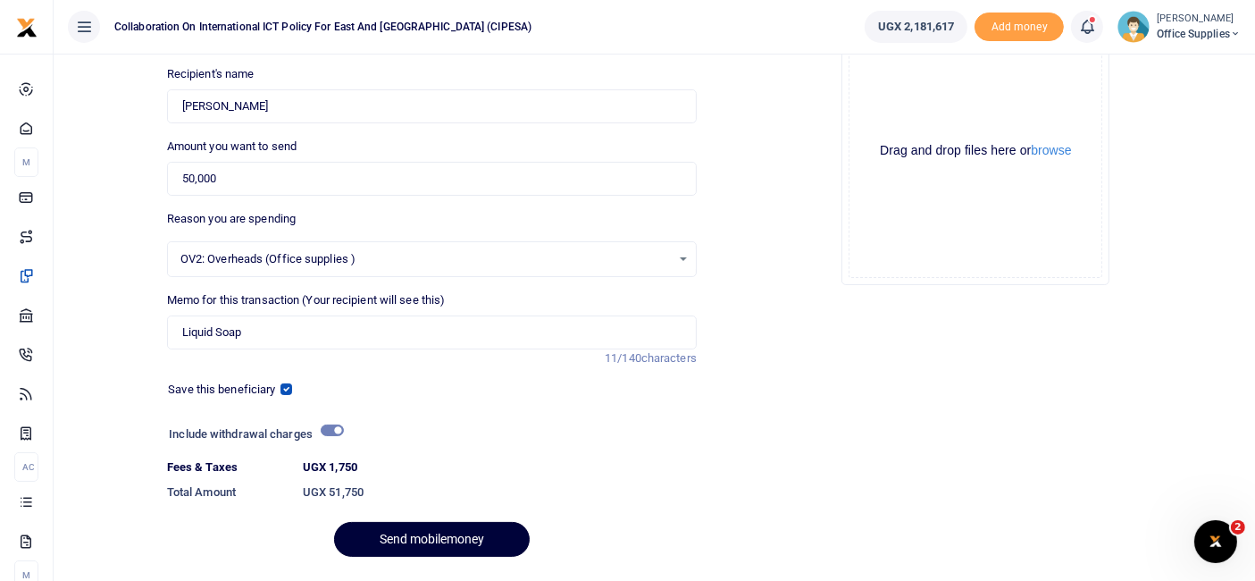
click at [430, 538] on button "Send mobilemoney" at bounding box center [432, 539] width 196 height 35
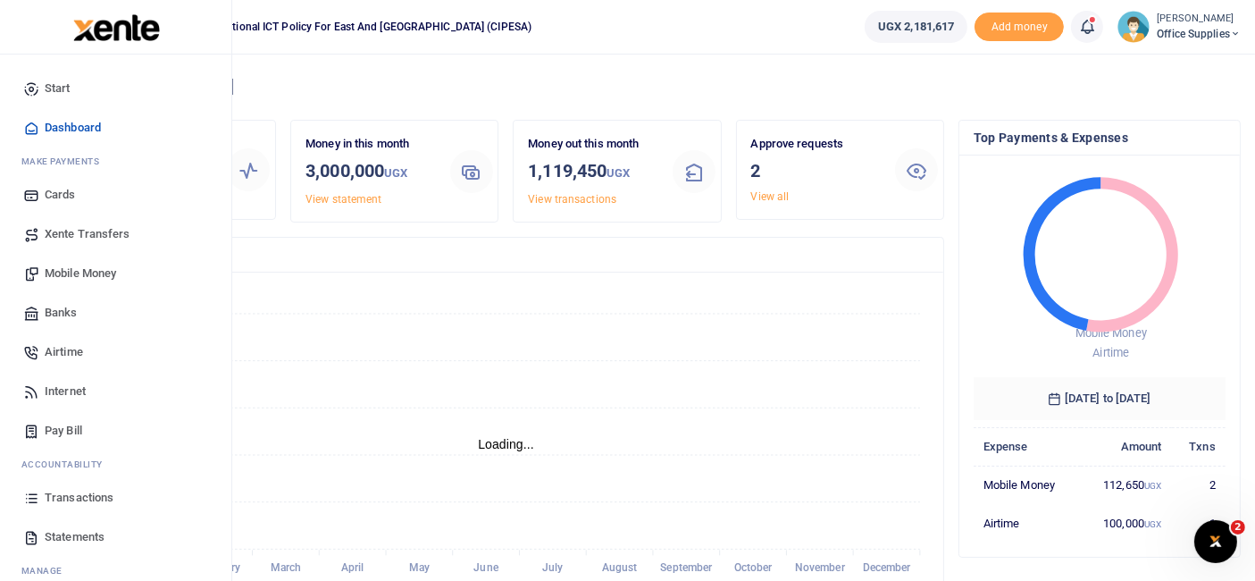
click at [83, 272] on span "Mobile Money" at bounding box center [80, 273] width 71 height 18
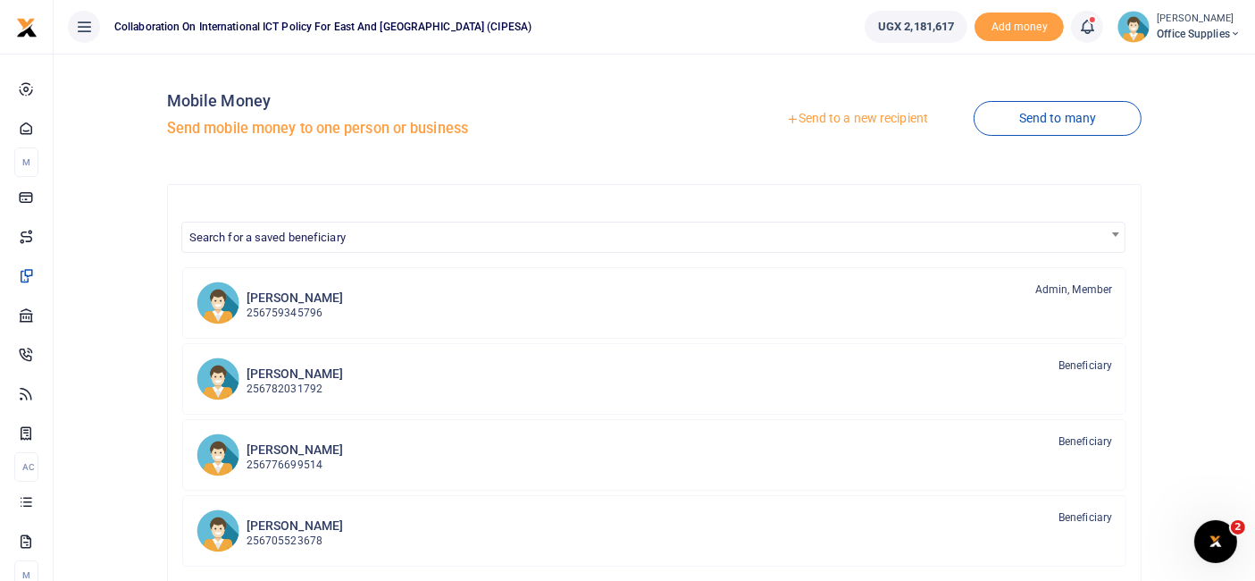
click at [1181, 26] on span "Office Supplies" at bounding box center [1199, 34] width 84 height 16
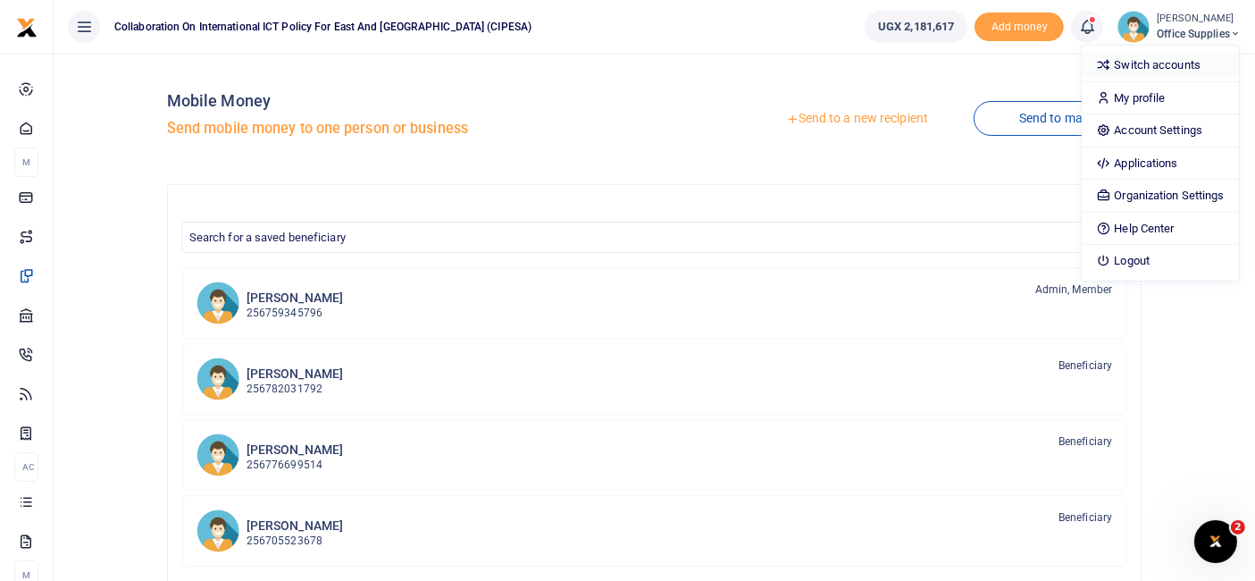
click at [1159, 63] on link "Switch accounts" at bounding box center [1160, 65] width 156 height 25
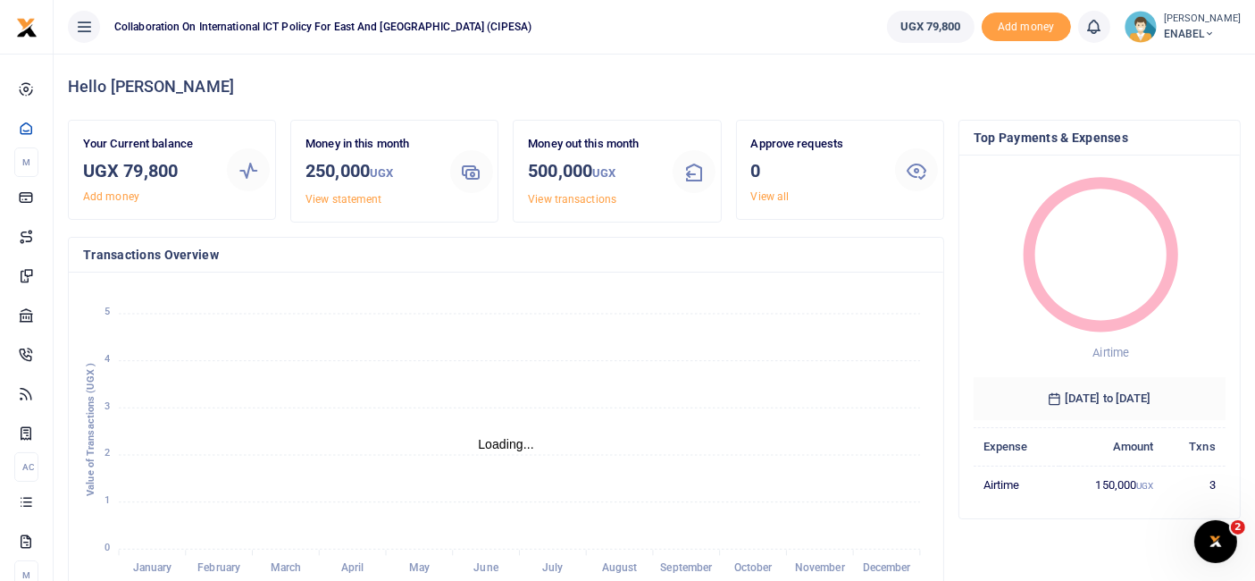
click at [1215, 24] on small "[PERSON_NAME]" at bounding box center [1202, 19] width 77 height 15
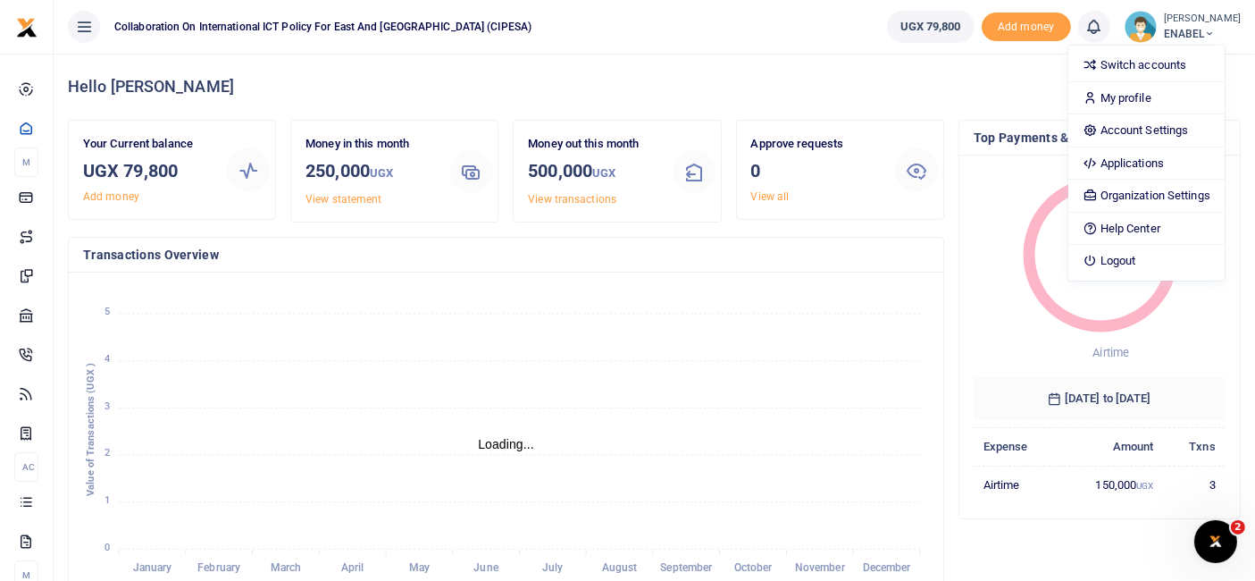
scroll to position [91, 0]
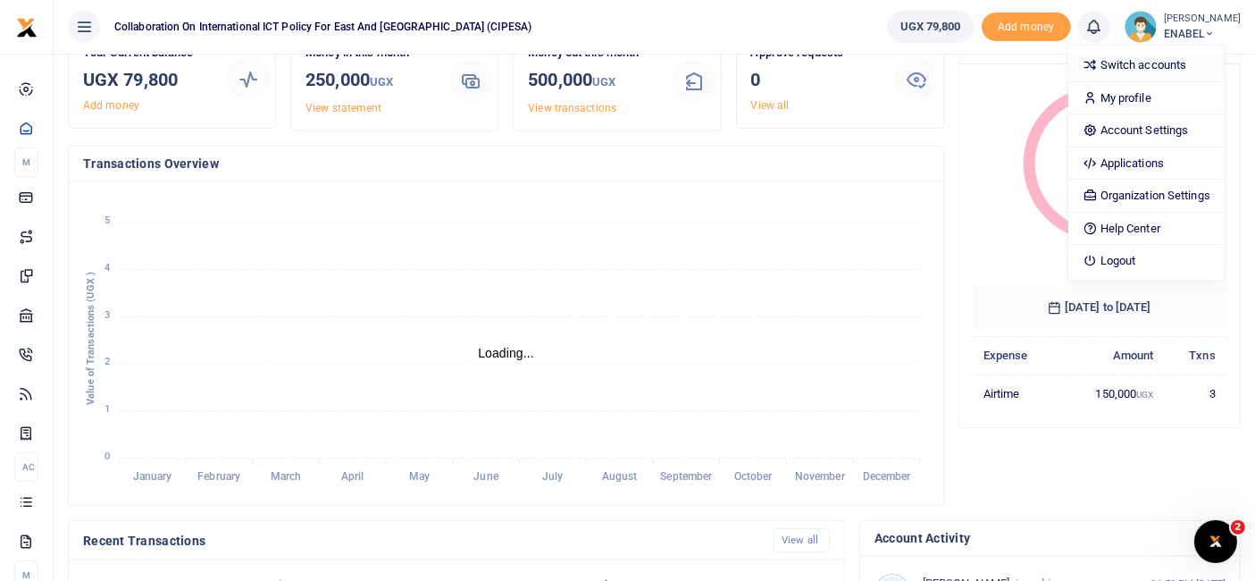
click at [1154, 63] on link "Switch accounts" at bounding box center [1147, 65] width 156 height 25
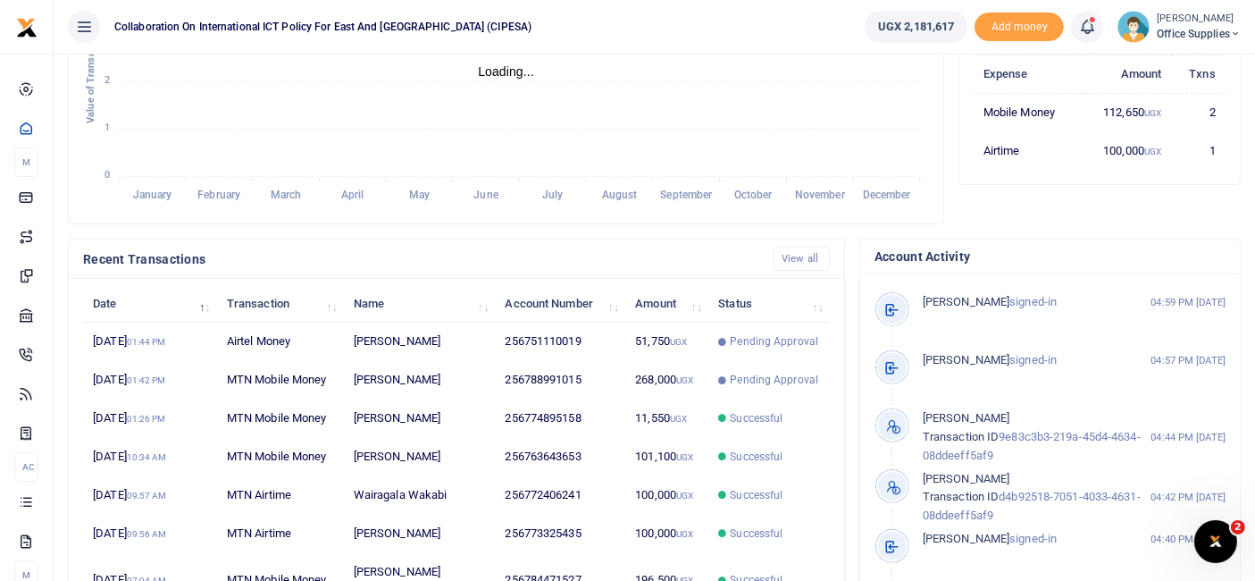
scroll to position [374, 0]
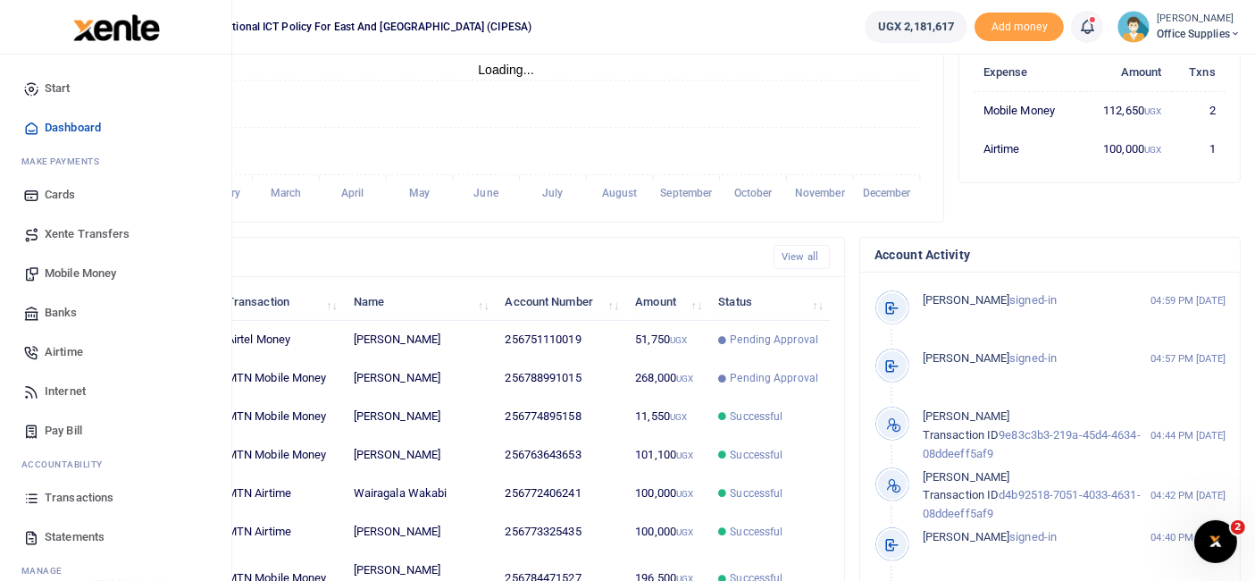
click at [104, 269] on span "Mobile Money" at bounding box center [80, 273] width 71 height 18
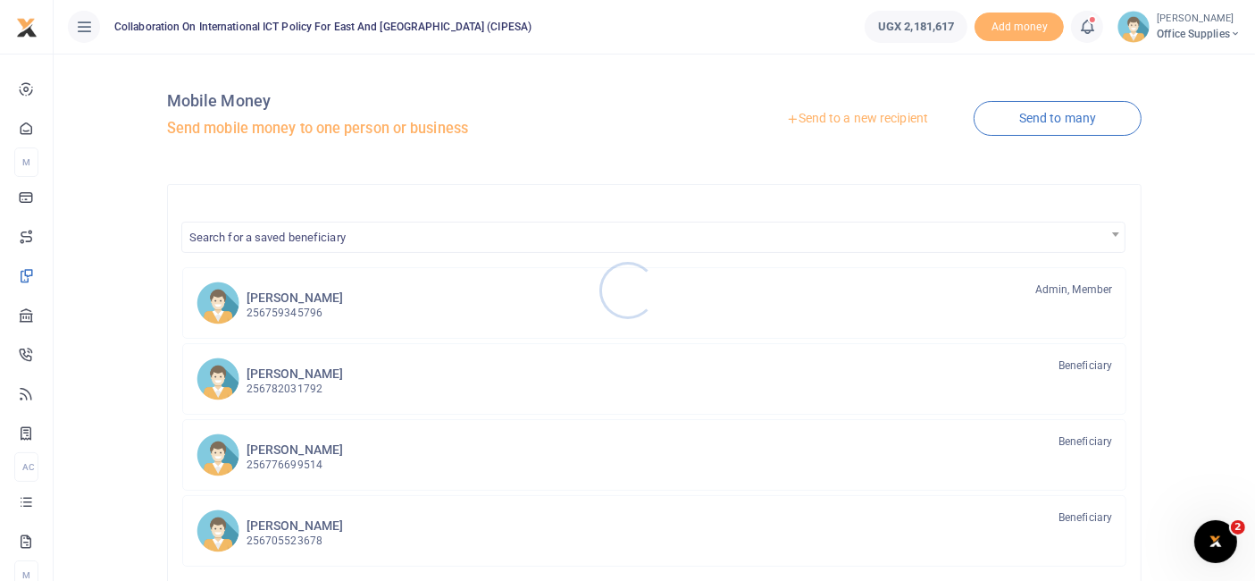
click at [847, 115] on div at bounding box center [627, 290] width 1255 height 581
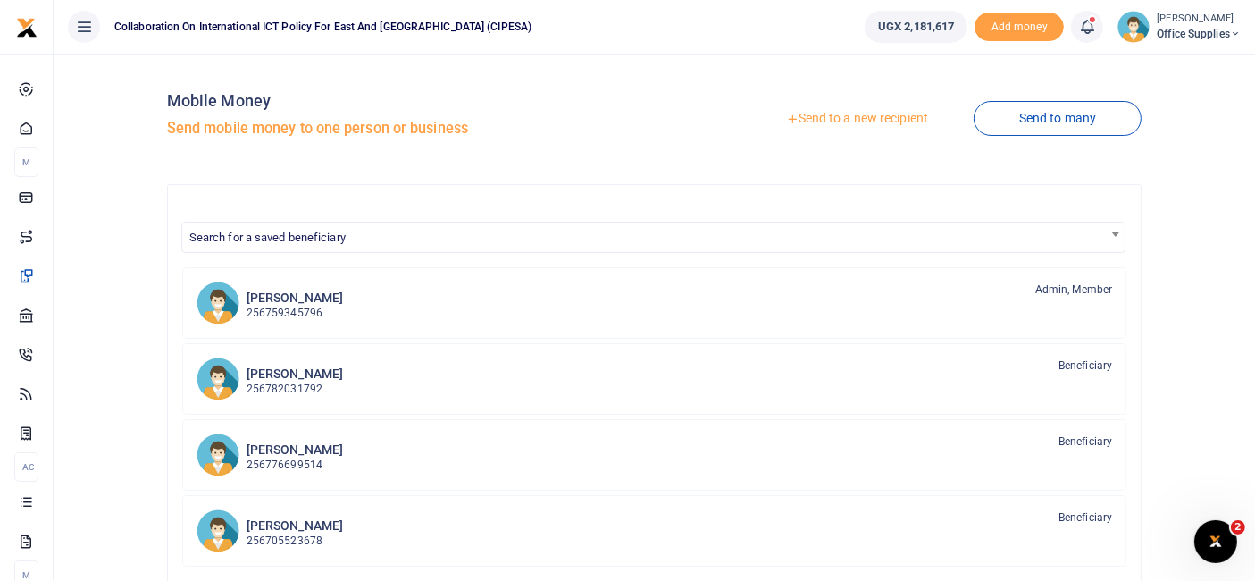
click at [847, 115] on link "Send to a new recipient" at bounding box center [857, 119] width 233 height 32
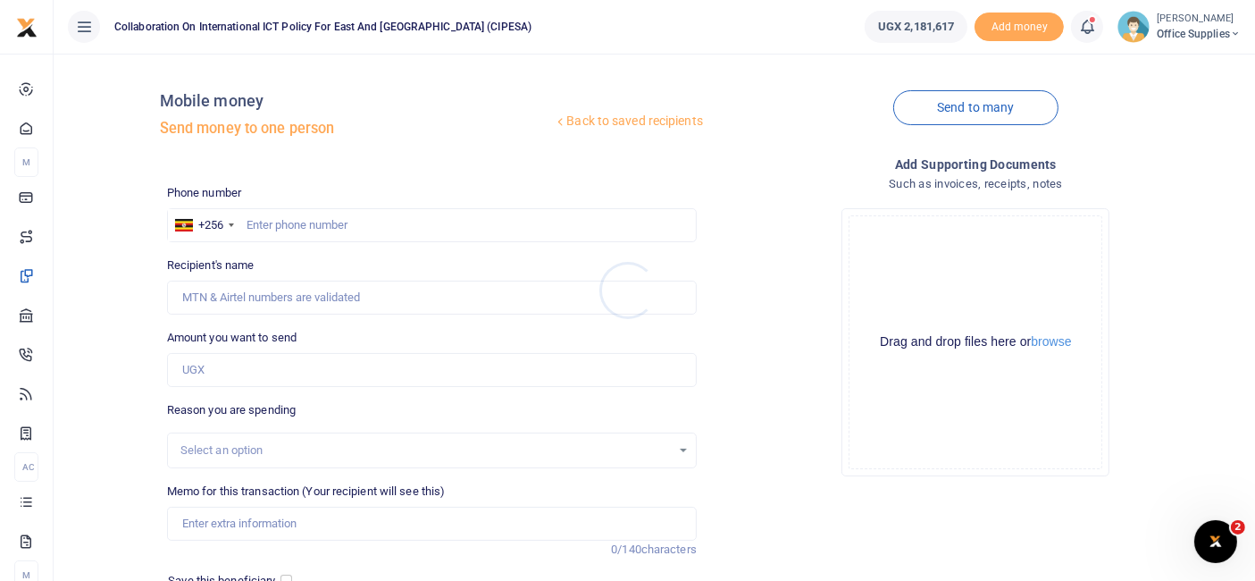
click at [290, 227] on div at bounding box center [627, 290] width 1255 height 581
click at [290, 225] on input "text" at bounding box center [432, 225] width 530 height 34
type input "0754006654"
type input "Brian Byaruhanga"
type input "0754006654"
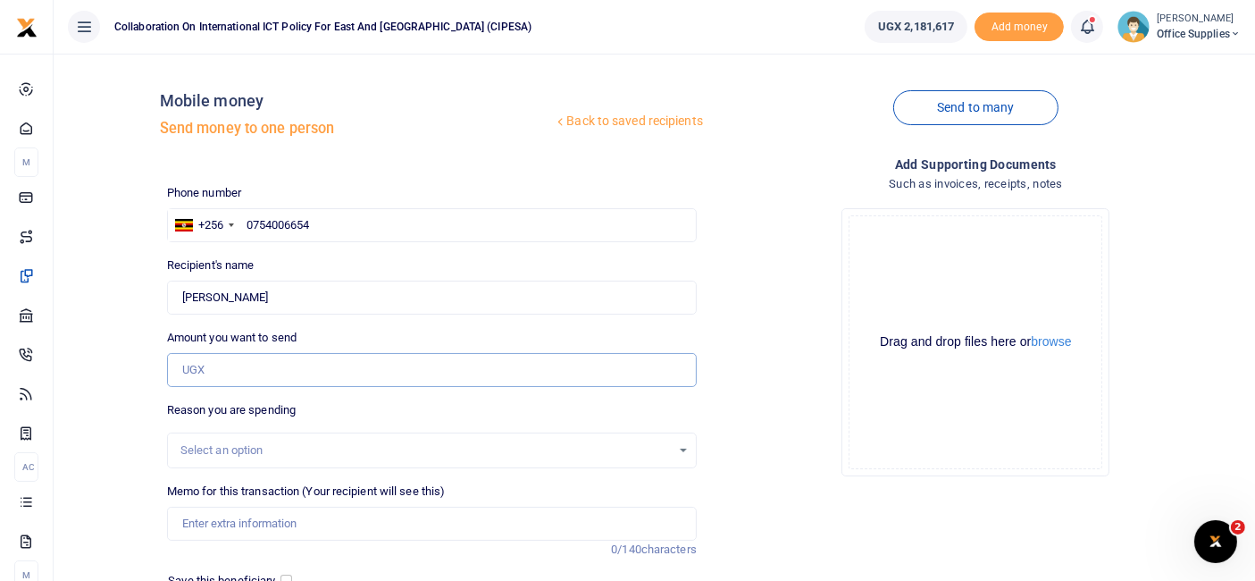
click at [237, 370] on input "Amount you want to send" at bounding box center [432, 370] width 530 height 34
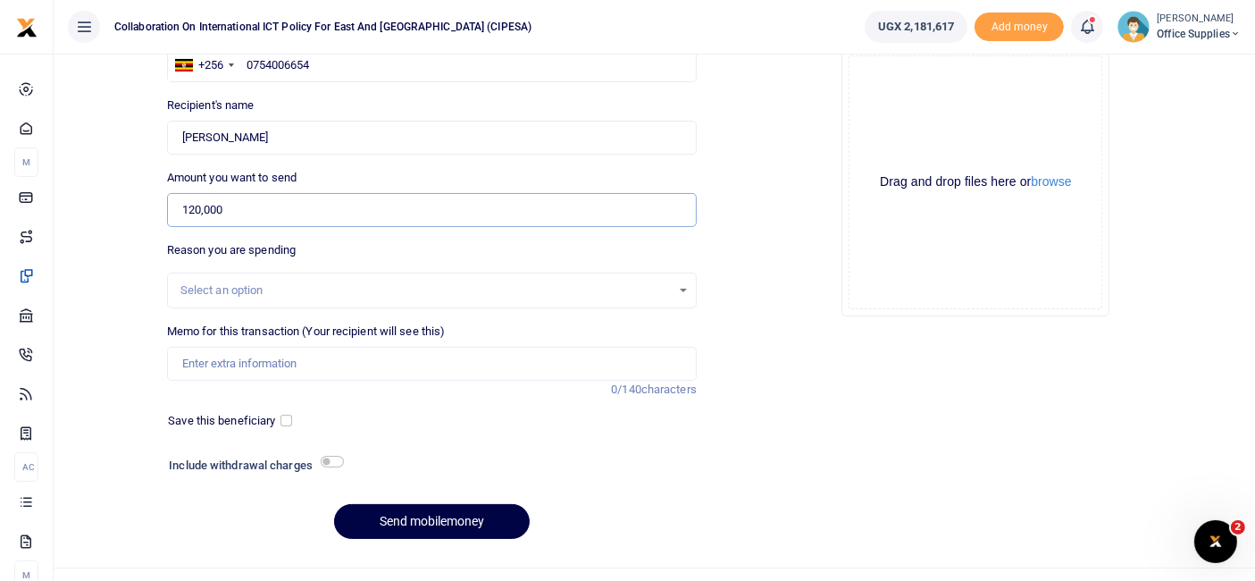
scroll to position [162, 0]
type input "120,000"
click at [653, 292] on div "Select an option" at bounding box center [425, 289] width 491 height 18
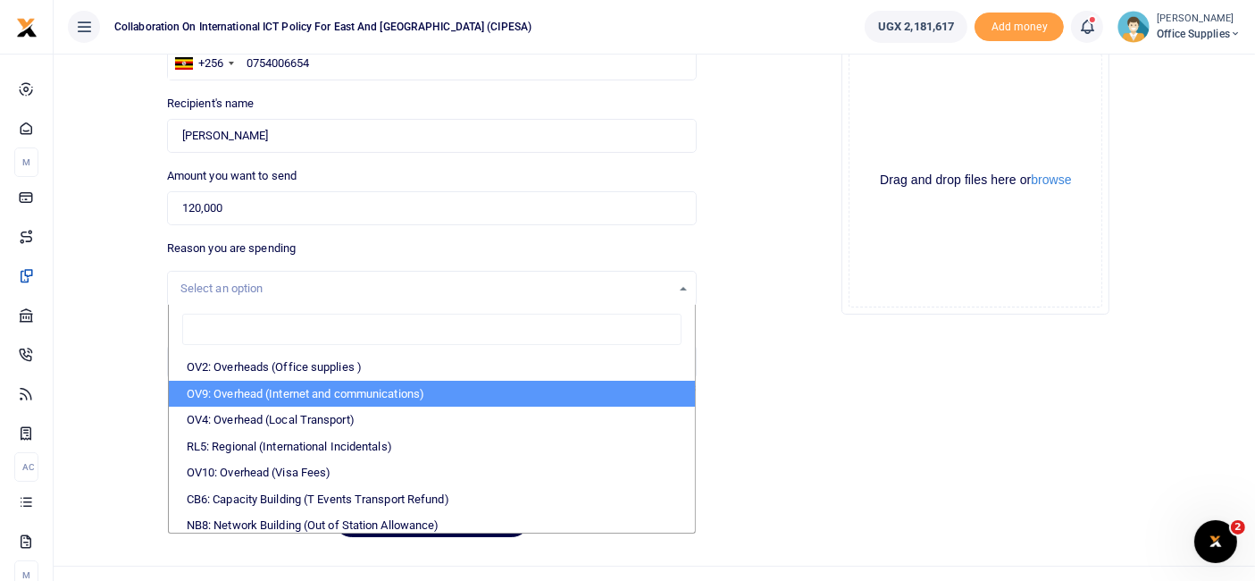
click at [396, 387] on li "OV9: Overhead (Internet and communications)" at bounding box center [432, 394] width 526 height 27
select select "74"
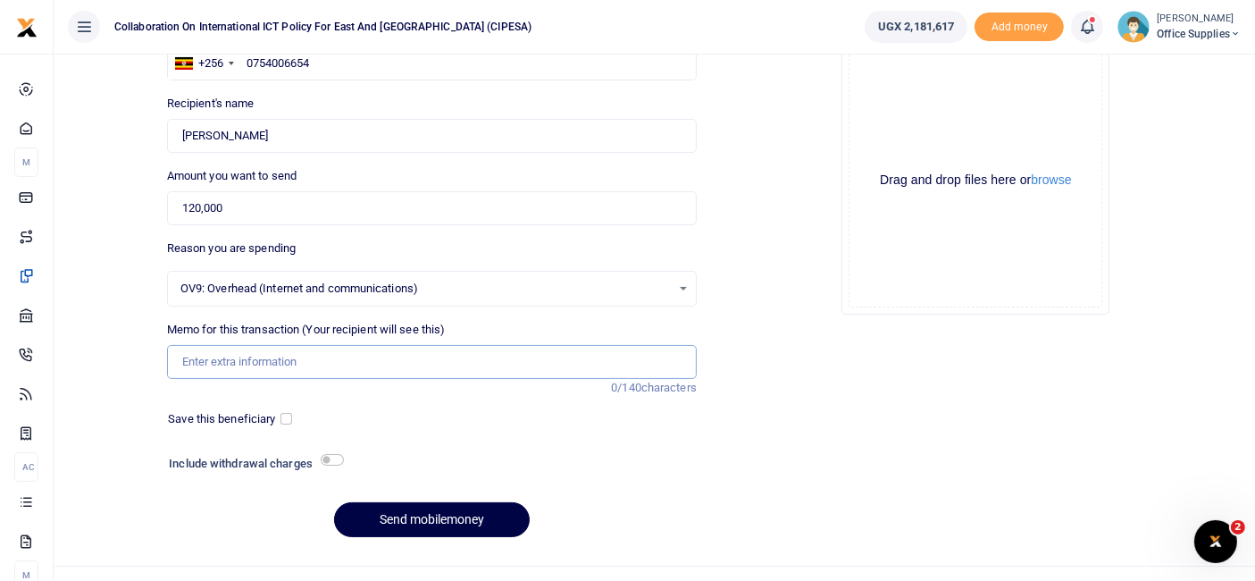
click at [298, 361] on input "Memo for this transaction (Your recipient will see this)" at bounding box center [432, 362] width 530 height 34
click at [296, 360] on input "Internet and Communiation at the BHR evnt" at bounding box center [432, 362] width 530 height 34
click at [322, 365] on input "Internet and Communiation at the BHR evnt" at bounding box center [432, 362] width 530 height 34
click at [360, 357] on input "Data connectivity at the BHR evnt" at bounding box center [432, 362] width 530 height 34
type input "Data connectivity at the BHR event"
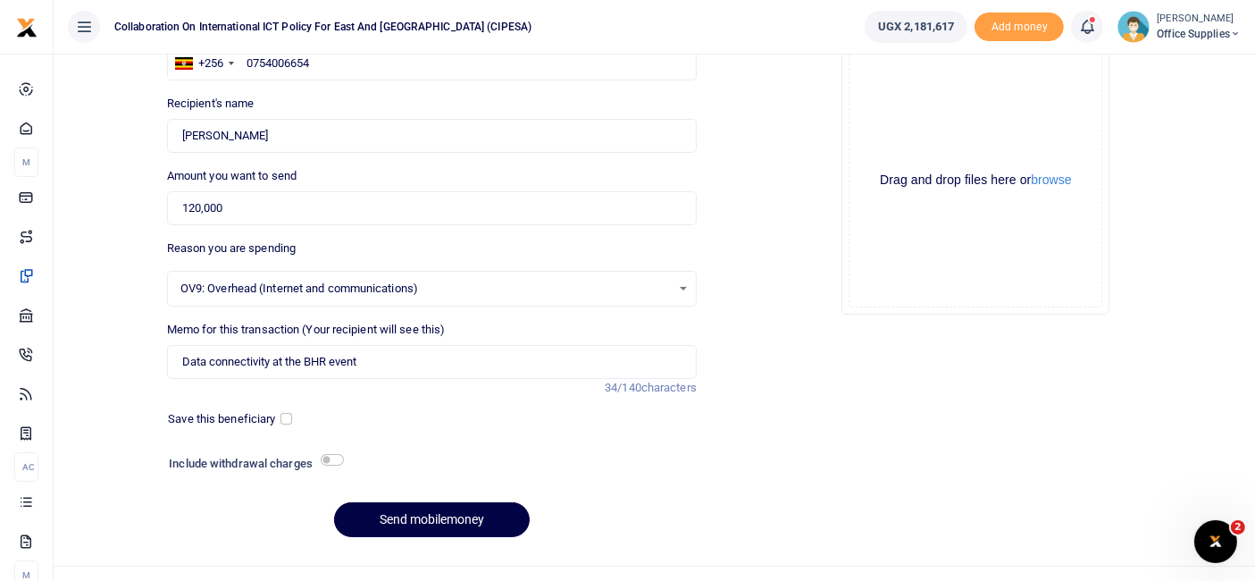
click at [278, 414] on div "Save this beneficiary" at bounding box center [226, 419] width 130 height 18
click at [288, 418] on input "checkbox" at bounding box center [287, 419] width 12 height 12
checkbox input "true"
click at [341, 456] on input "checkbox" at bounding box center [332, 460] width 23 height 12
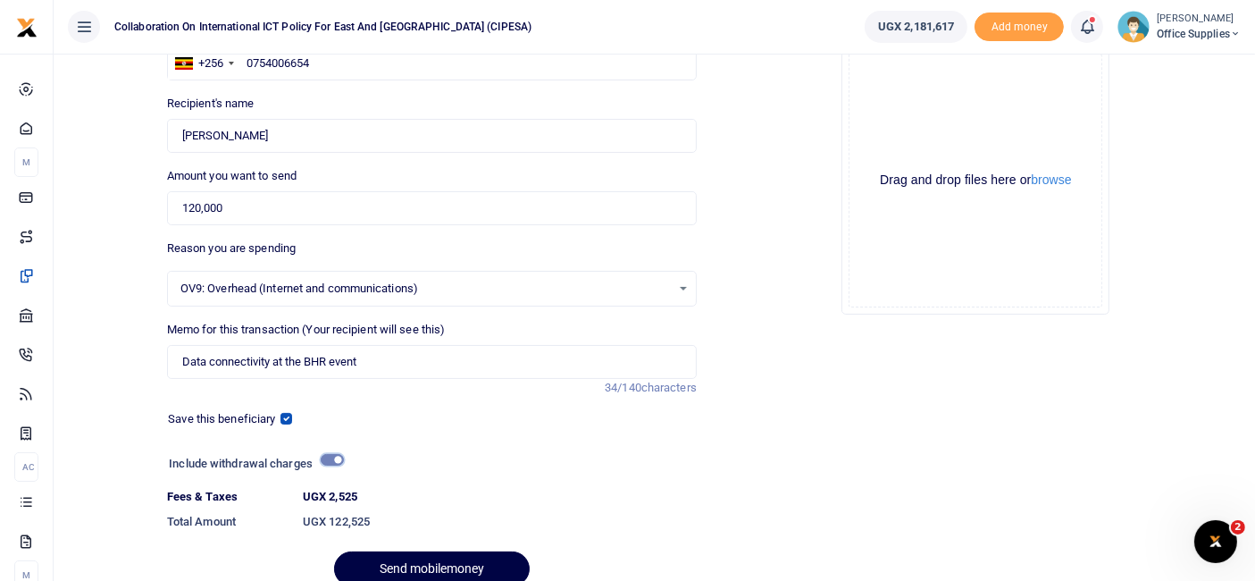
click at [327, 454] on input "checkbox" at bounding box center [332, 460] width 23 height 12
checkbox input "false"
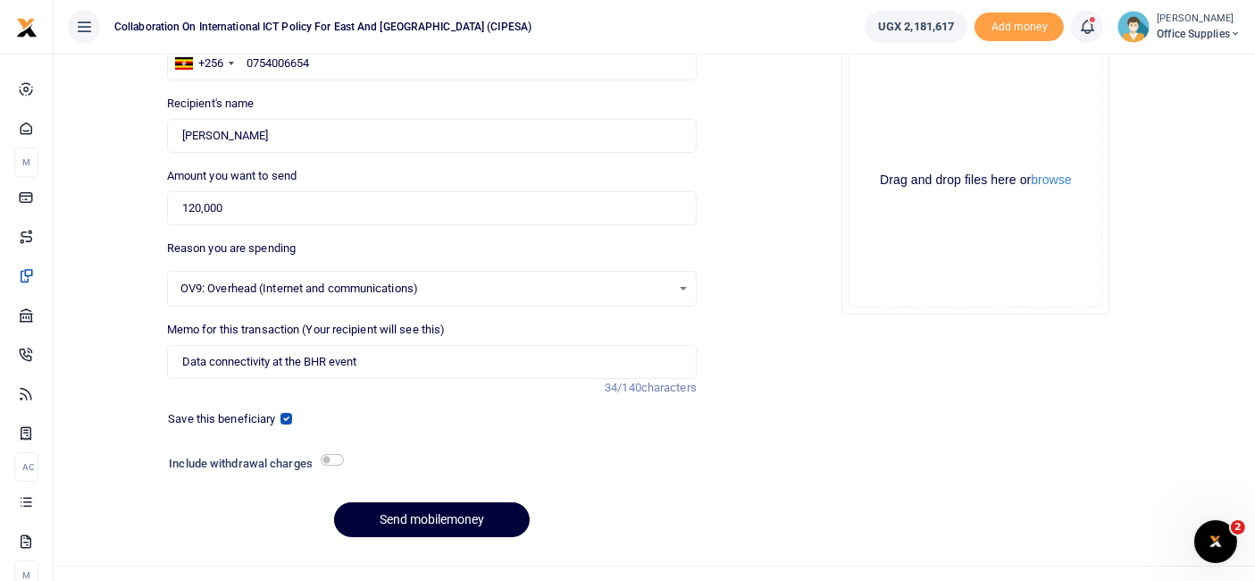
click at [449, 516] on button "Send mobilemoney" at bounding box center [432, 519] width 196 height 35
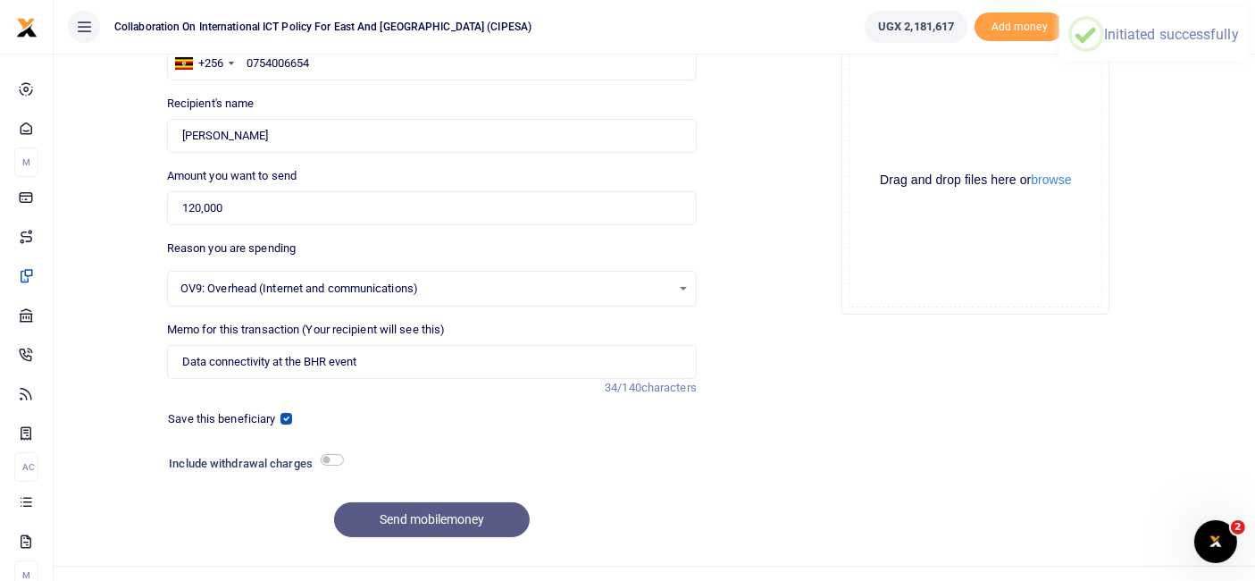
scroll to position [0, 0]
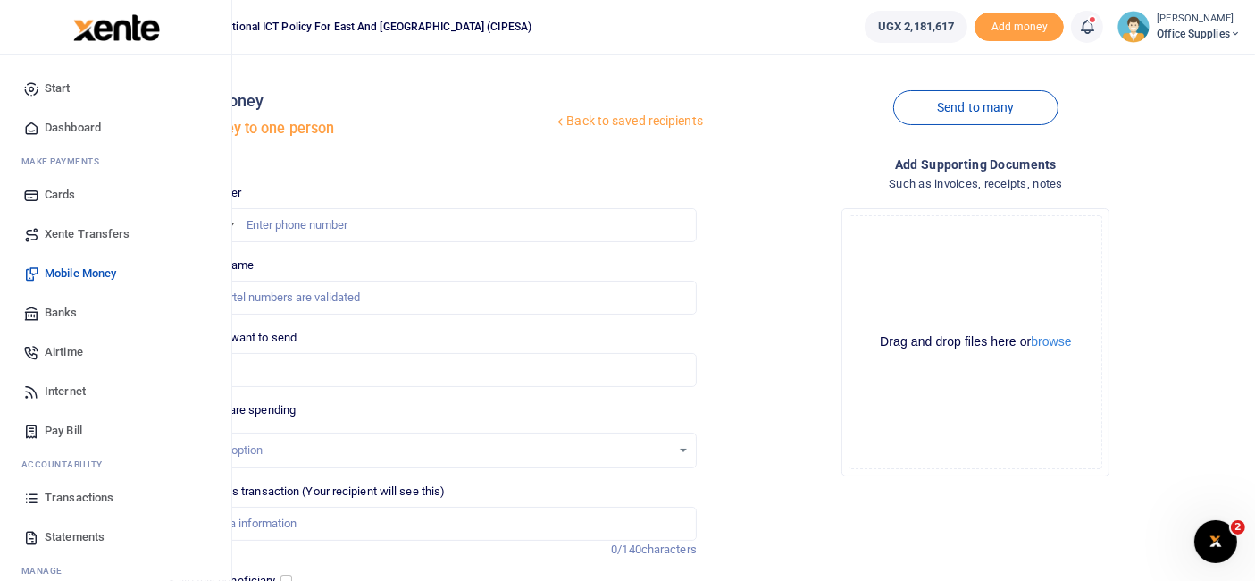
click at [73, 353] on span "Airtime" at bounding box center [64, 352] width 38 height 18
